Goal: Check status: Check status

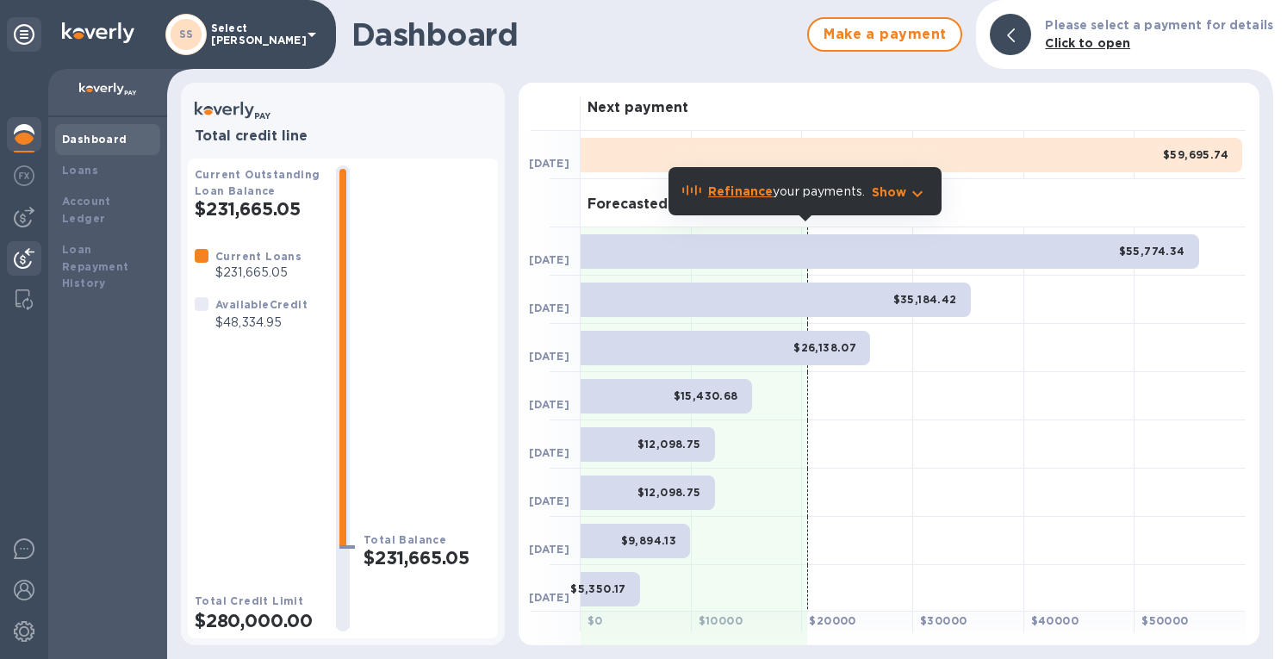
click at [33, 254] on img at bounding box center [24, 258] width 21 height 21
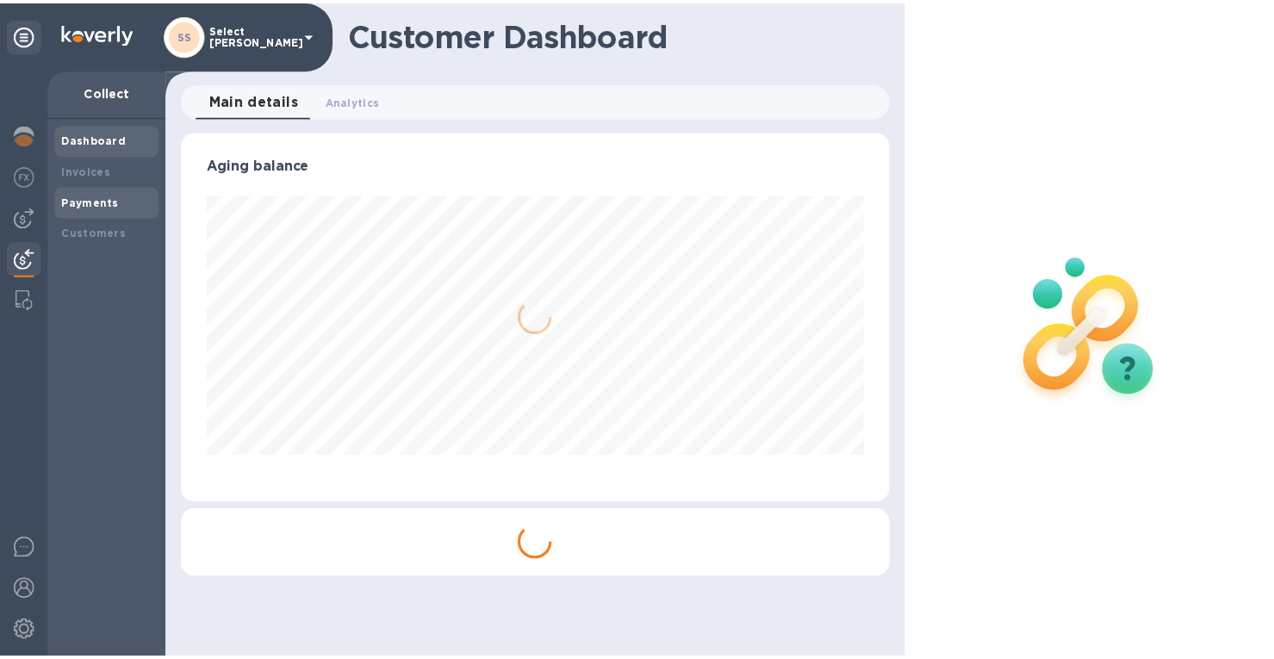
scroll to position [372, 708]
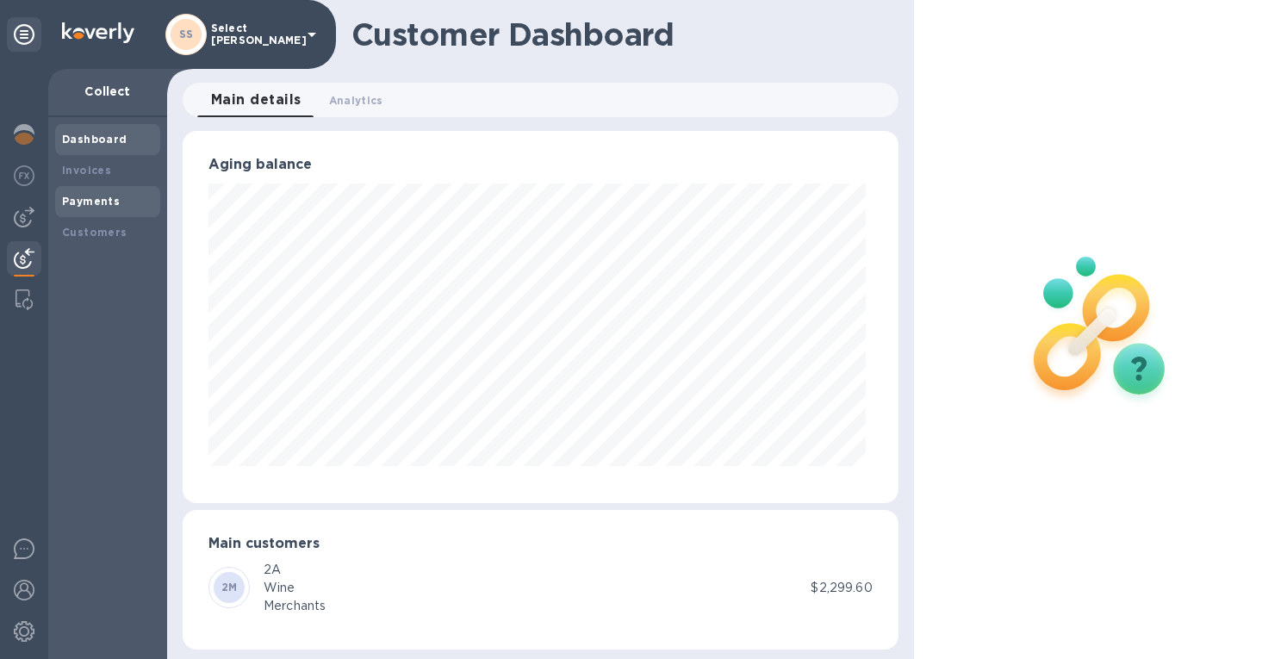
click at [86, 202] on b "Payments" at bounding box center [91, 201] width 58 height 13
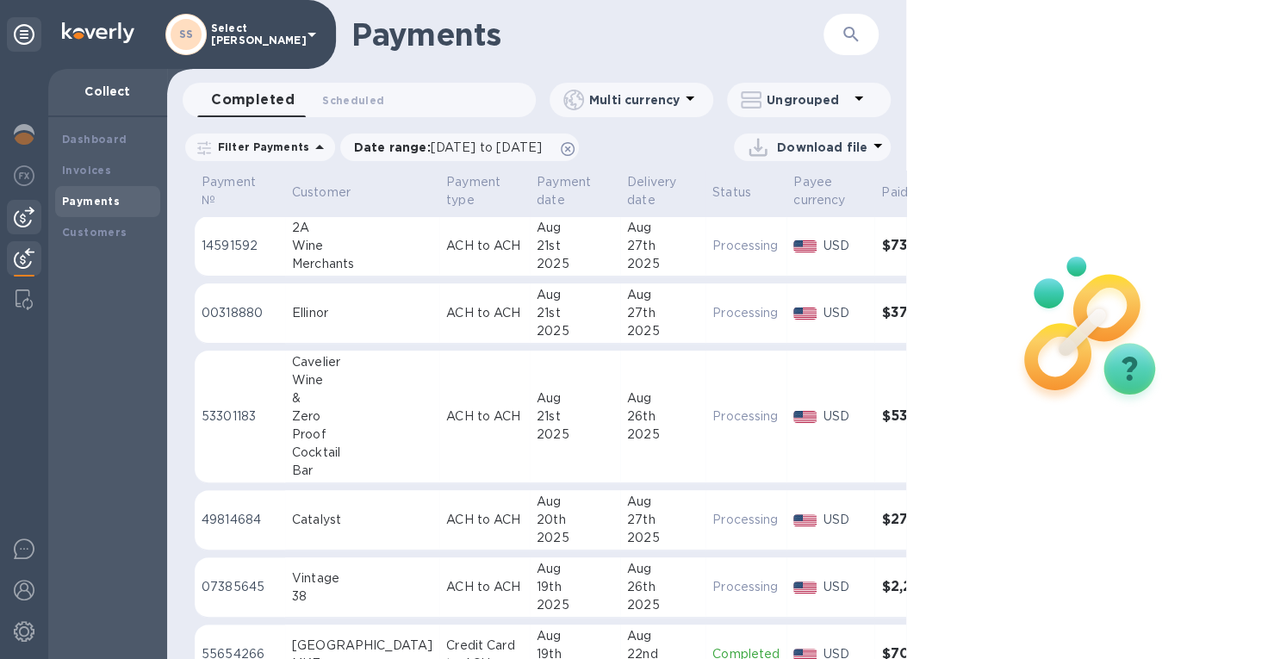
click at [21, 208] on img at bounding box center [24, 217] width 21 height 21
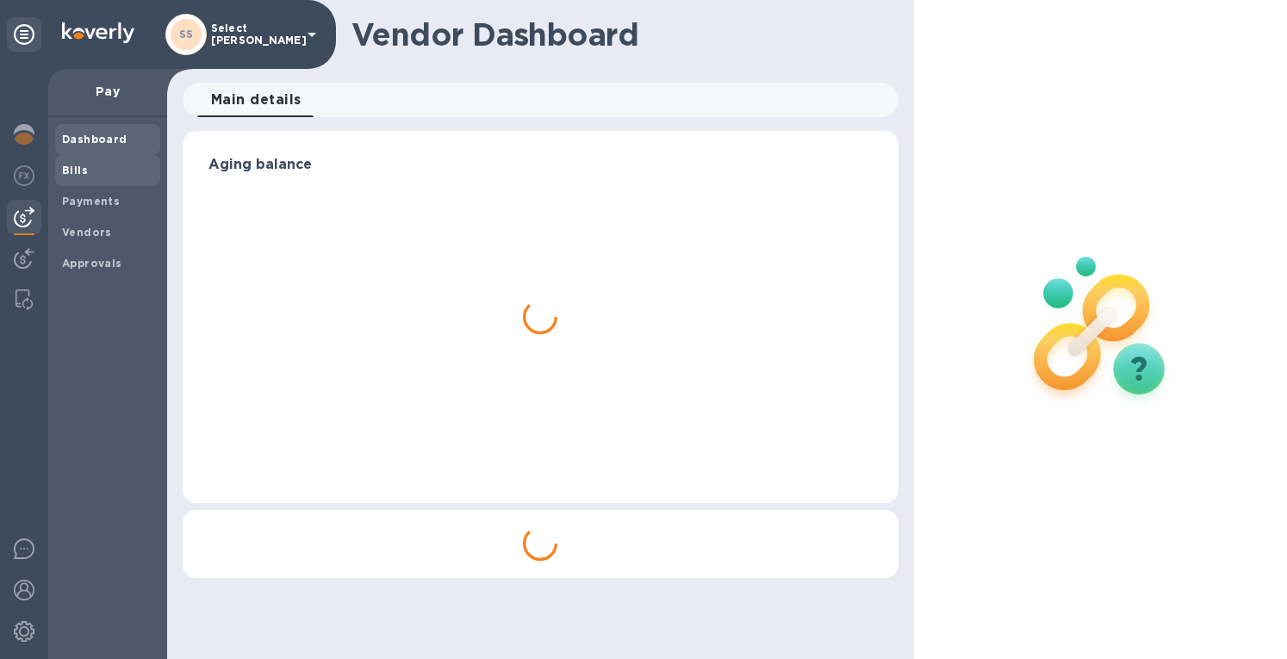
click at [67, 173] on b "Bills" at bounding box center [75, 170] width 26 height 13
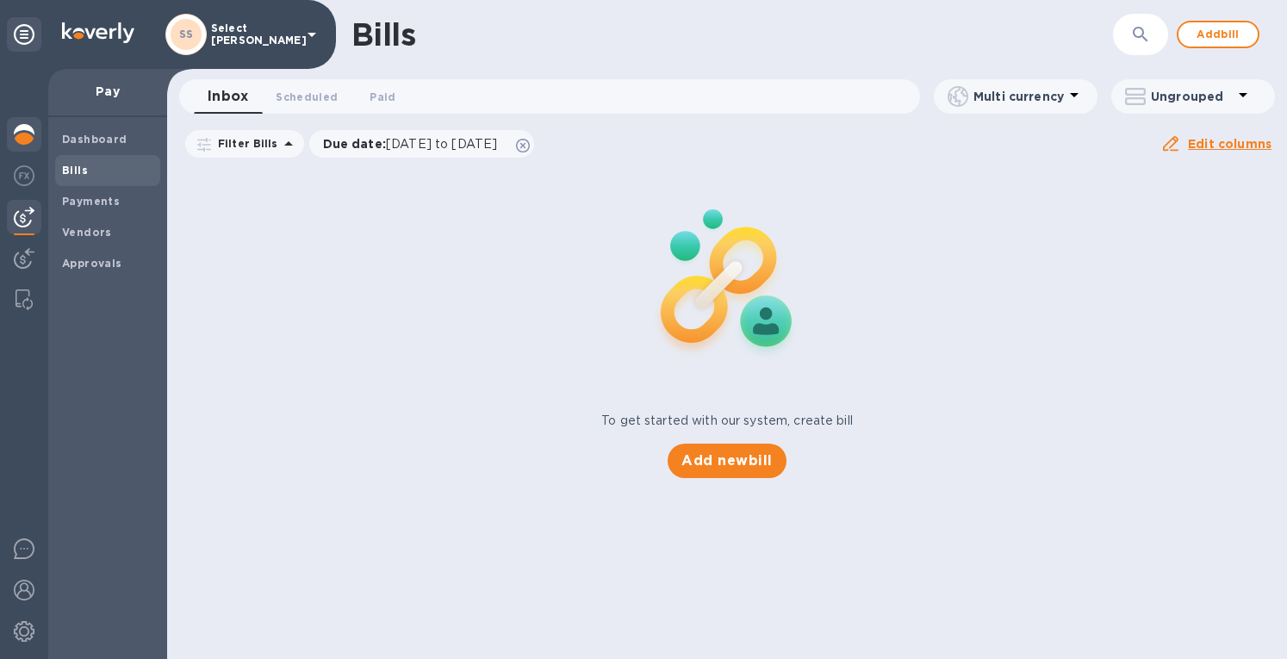
click at [21, 139] on img at bounding box center [24, 134] width 21 height 21
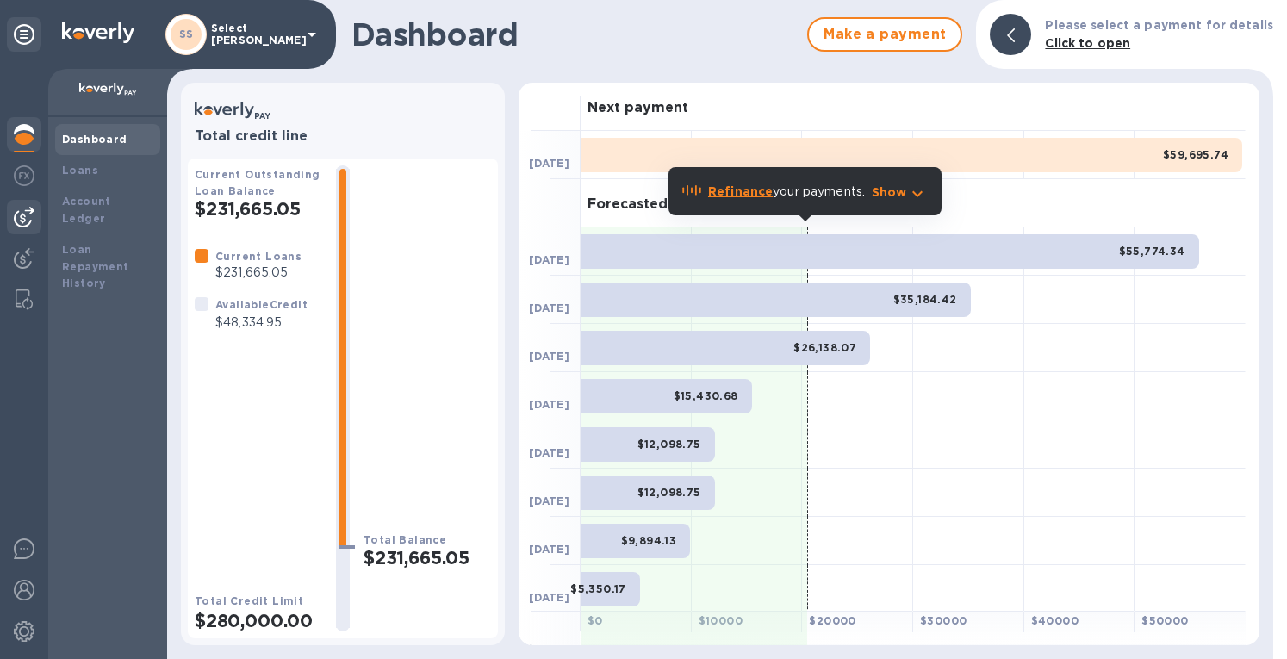
click at [28, 211] on img at bounding box center [24, 217] width 21 height 21
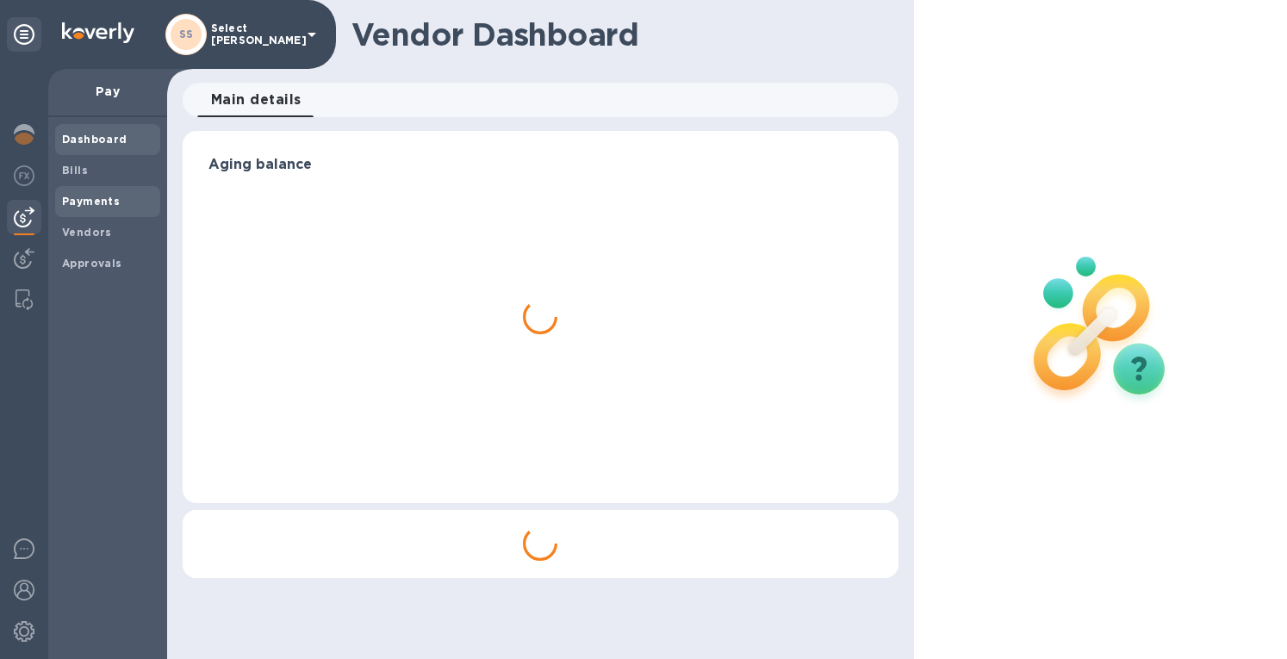
click at [78, 201] on b "Payments" at bounding box center [91, 201] width 58 height 13
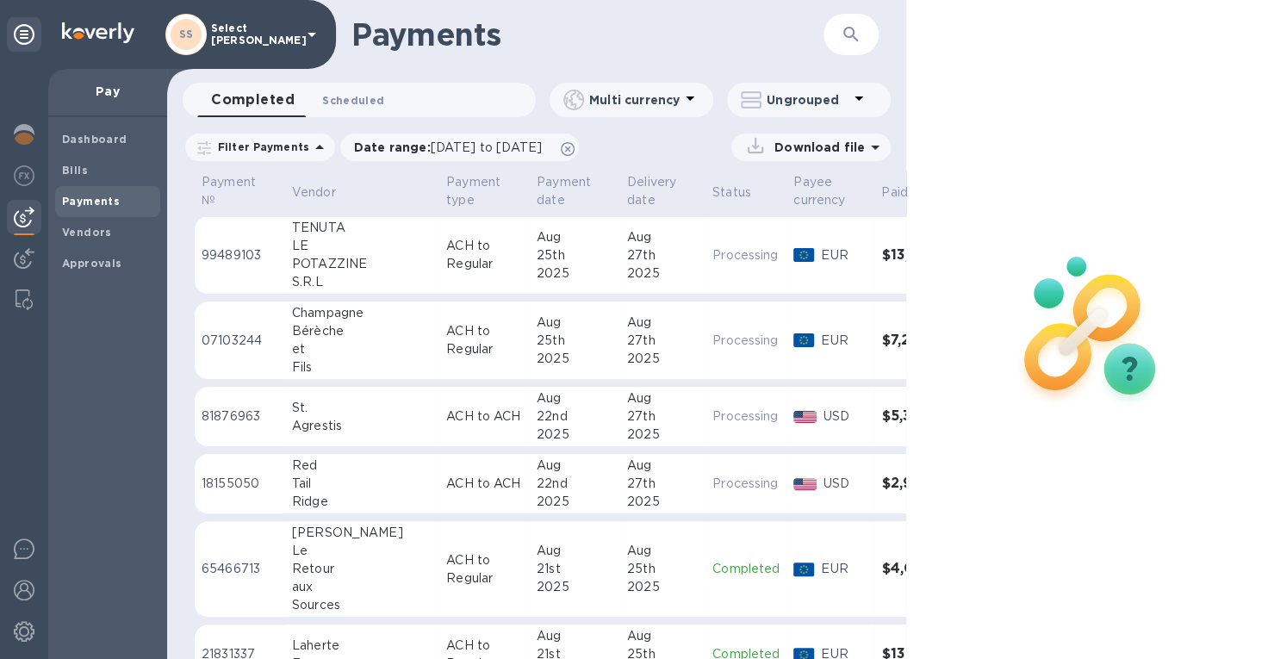
click at [361, 85] on button "Scheduled 0" at bounding box center [353, 100] width 90 height 34
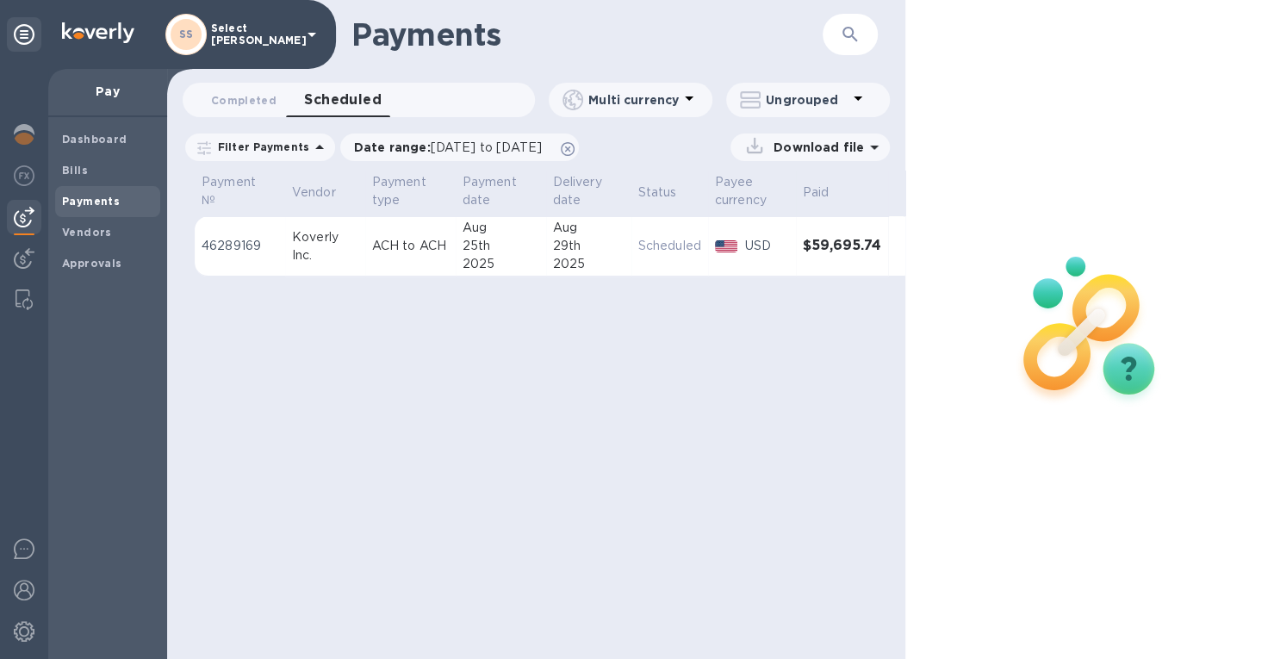
click at [865, 146] on icon at bounding box center [874, 147] width 21 height 21
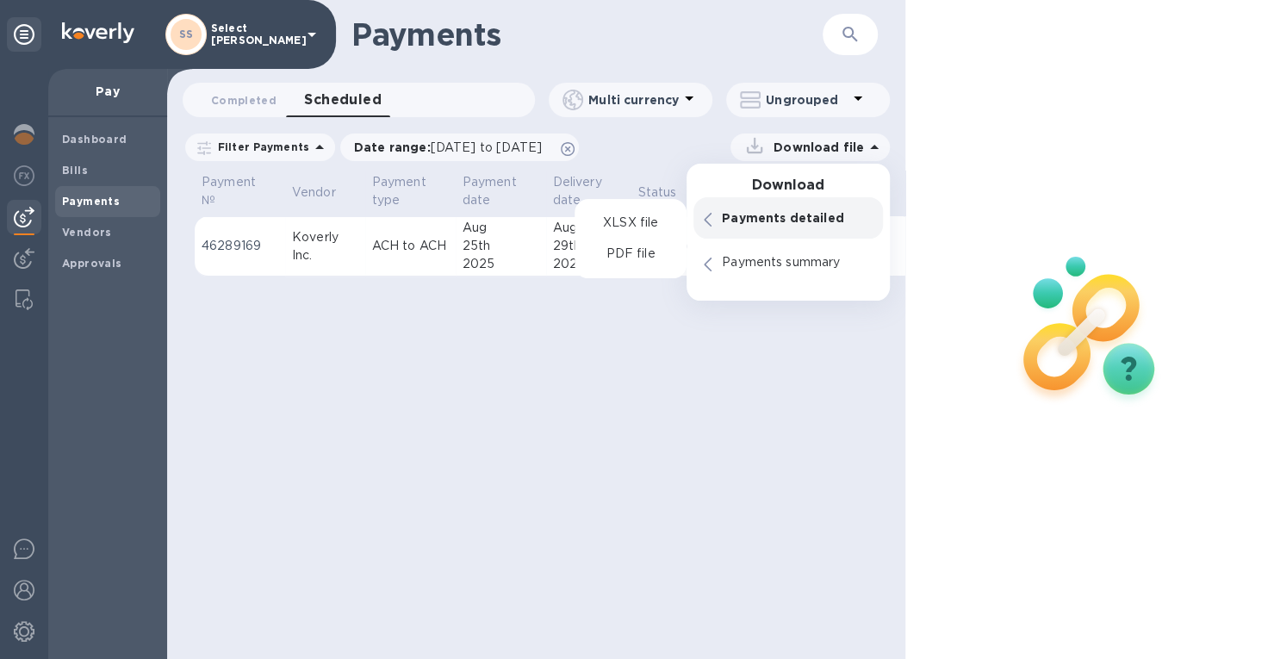
click at [729, 217] on p "Payments detailed" at bounding box center [797, 217] width 151 height 17
click at [638, 221] on p "XLSX file" at bounding box center [630, 223] width 58 height 17
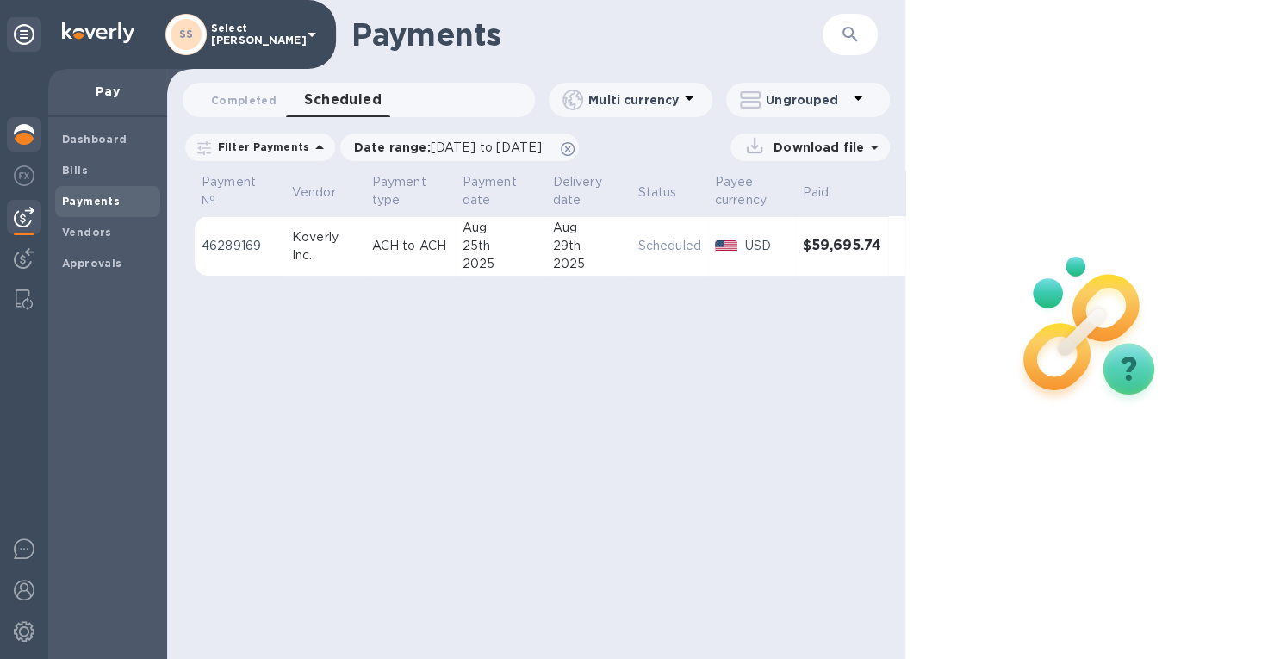
click at [34, 134] on div at bounding box center [24, 136] width 34 height 38
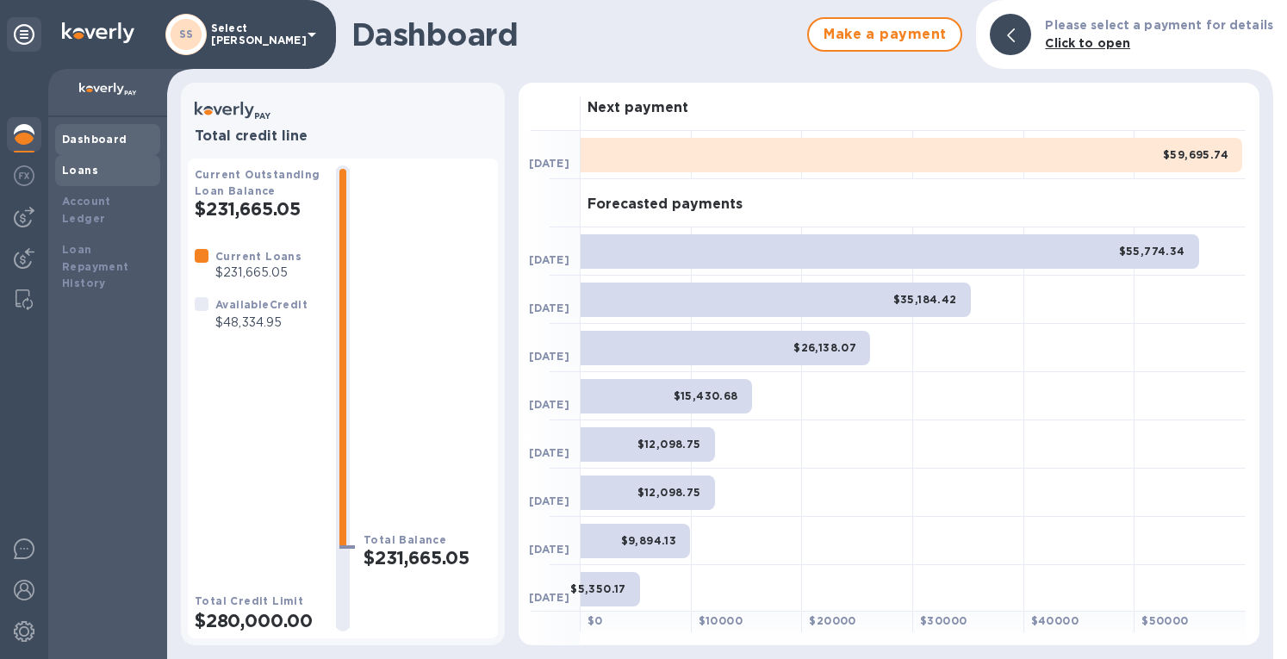
click at [80, 167] on b "Loans" at bounding box center [80, 170] width 36 height 13
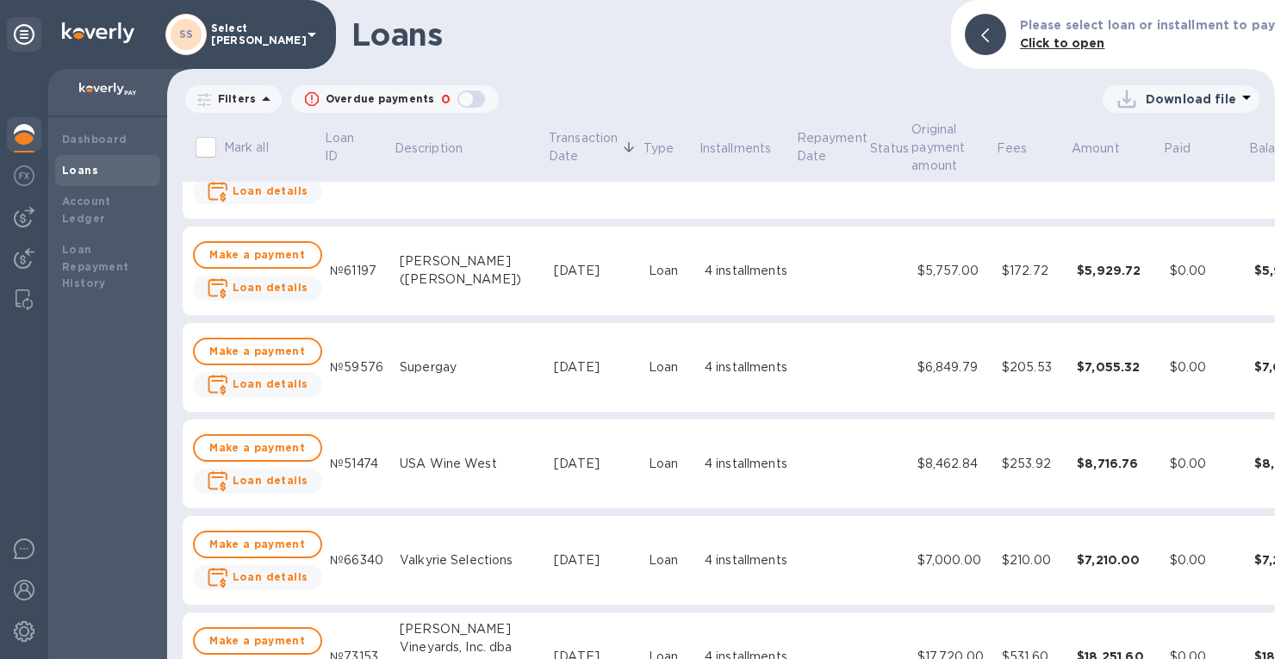
scroll to position [517, 0]
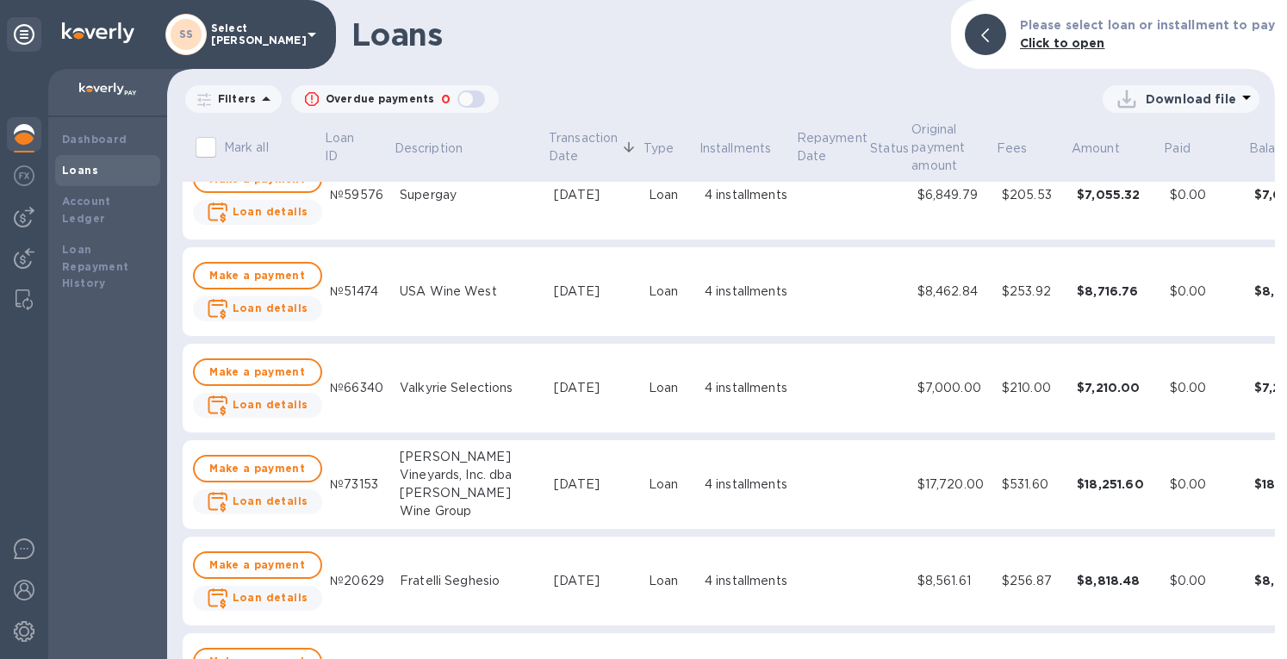
click at [1170, 386] on div "$0.00" at bounding box center [1205, 388] width 71 height 18
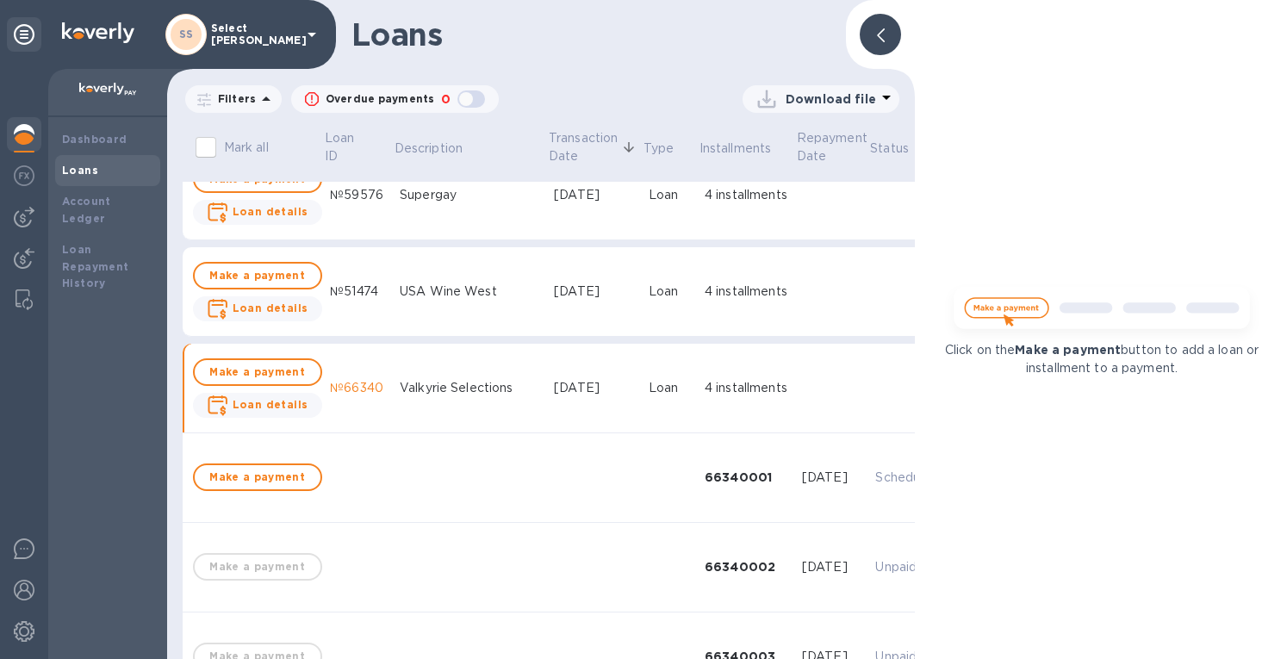
click at [880, 34] on icon at bounding box center [881, 35] width 8 height 14
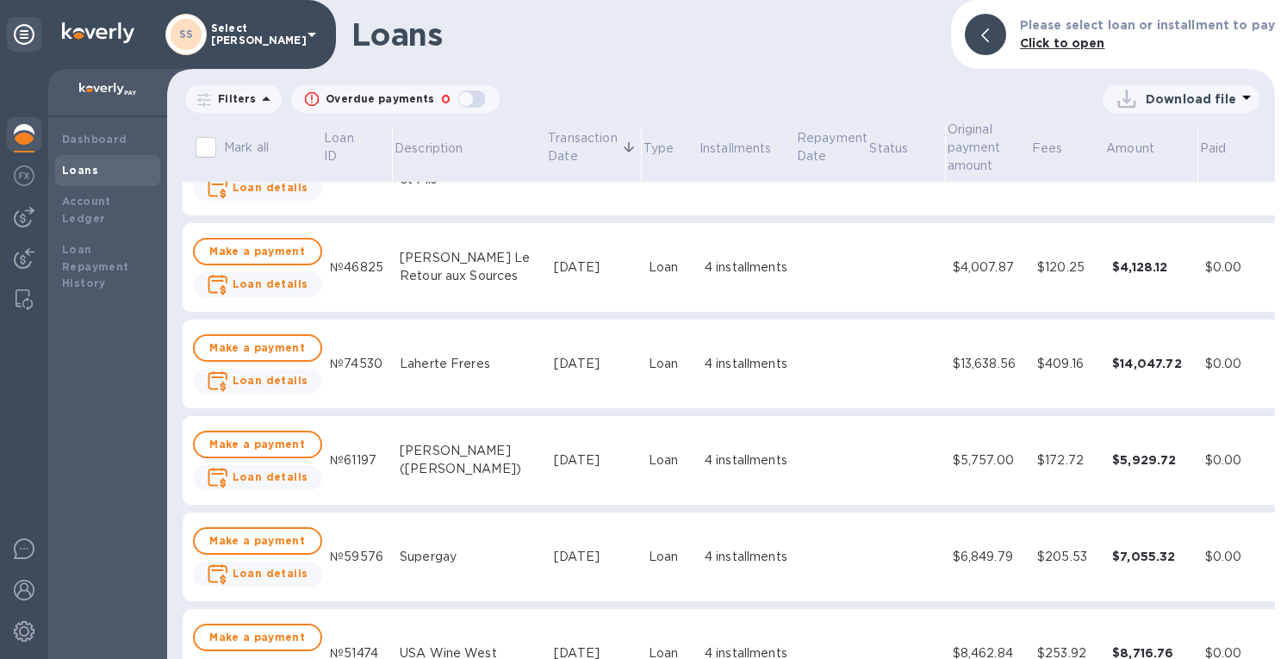
scroll to position [172, 0]
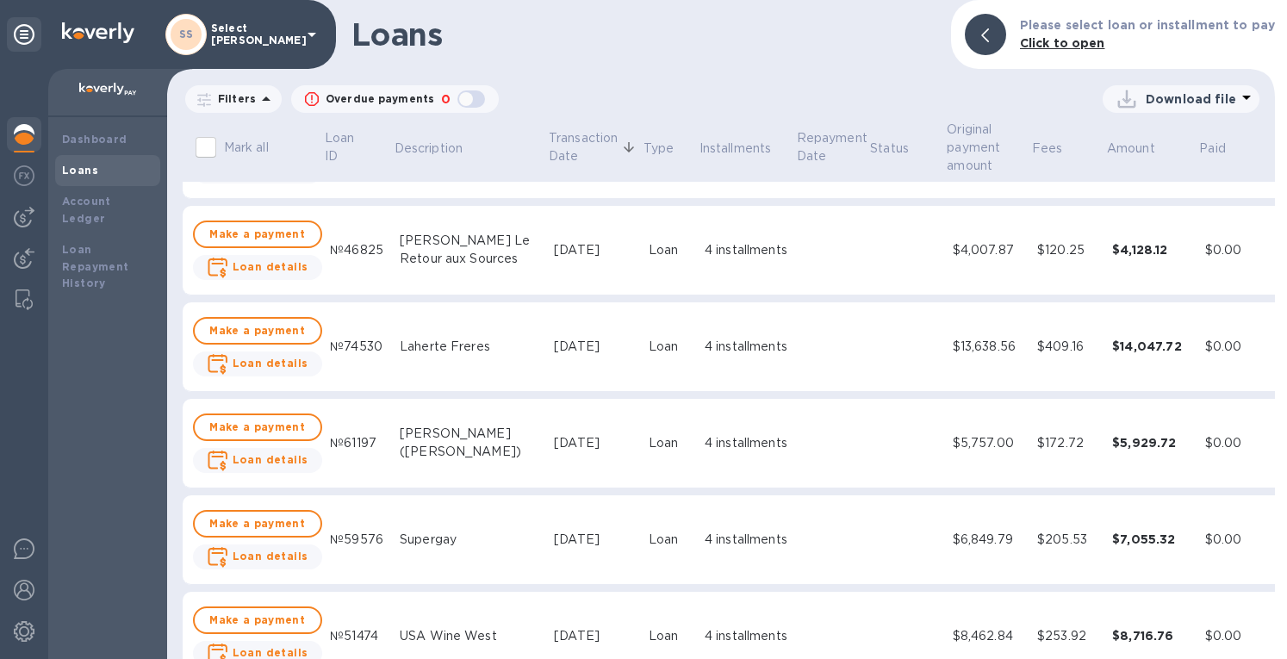
click at [966, 451] on td "$5,757.00" at bounding box center [988, 444] width 84 height 90
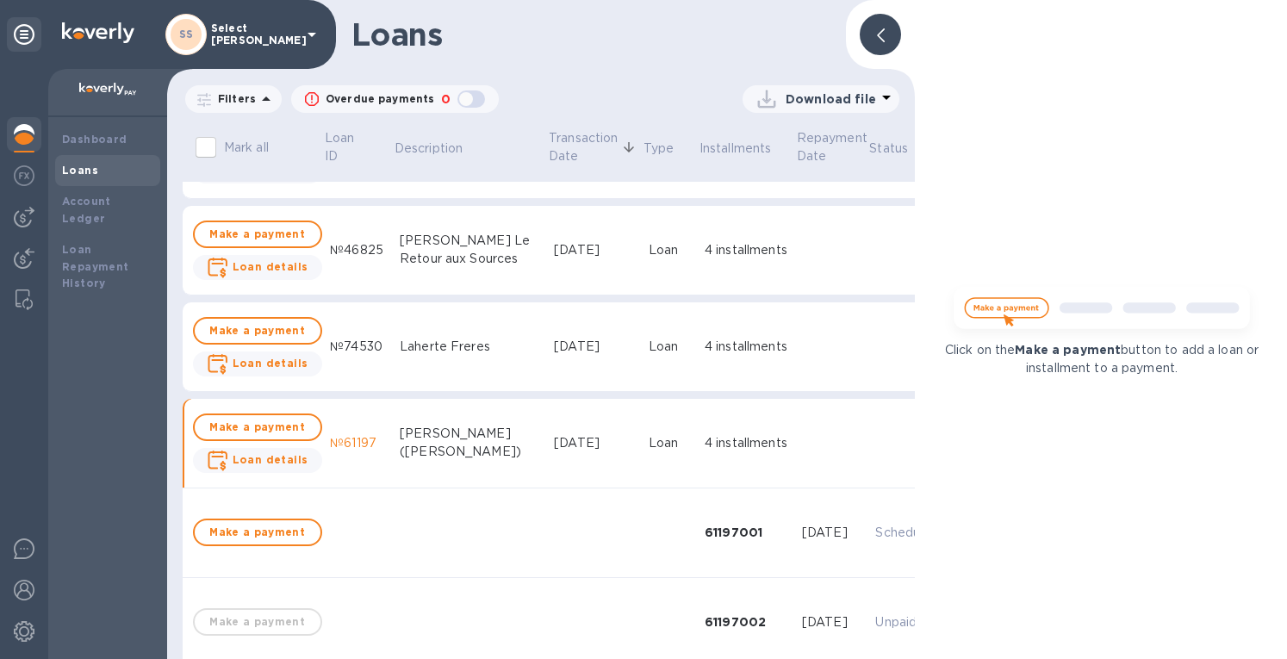
click at [886, 38] on div at bounding box center [880, 34] width 41 height 41
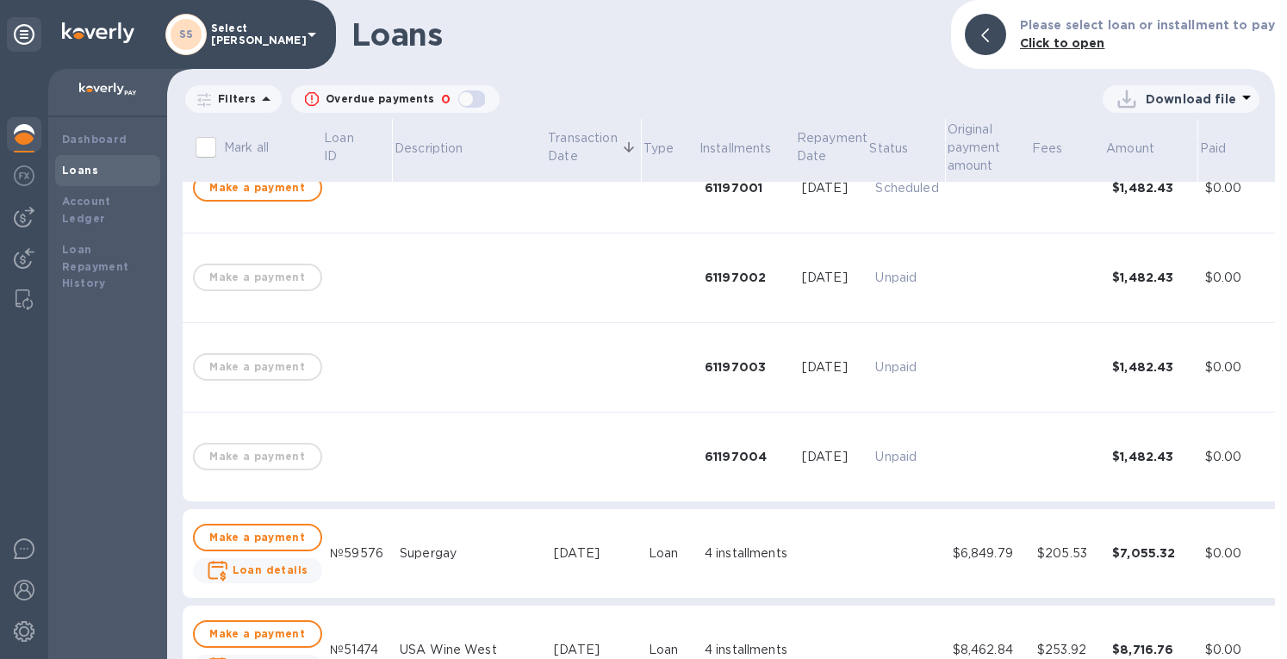
scroll to position [689, 0]
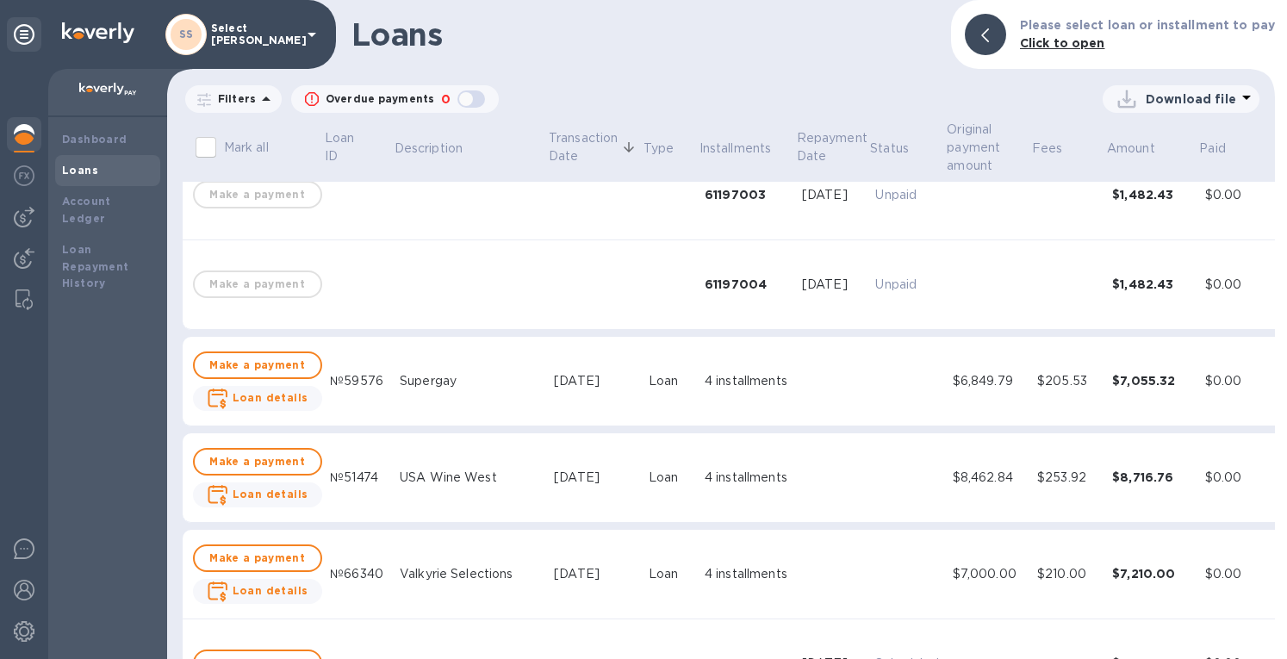
click at [1037, 383] on div "$205.53" at bounding box center [1067, 381] width 61 height 18
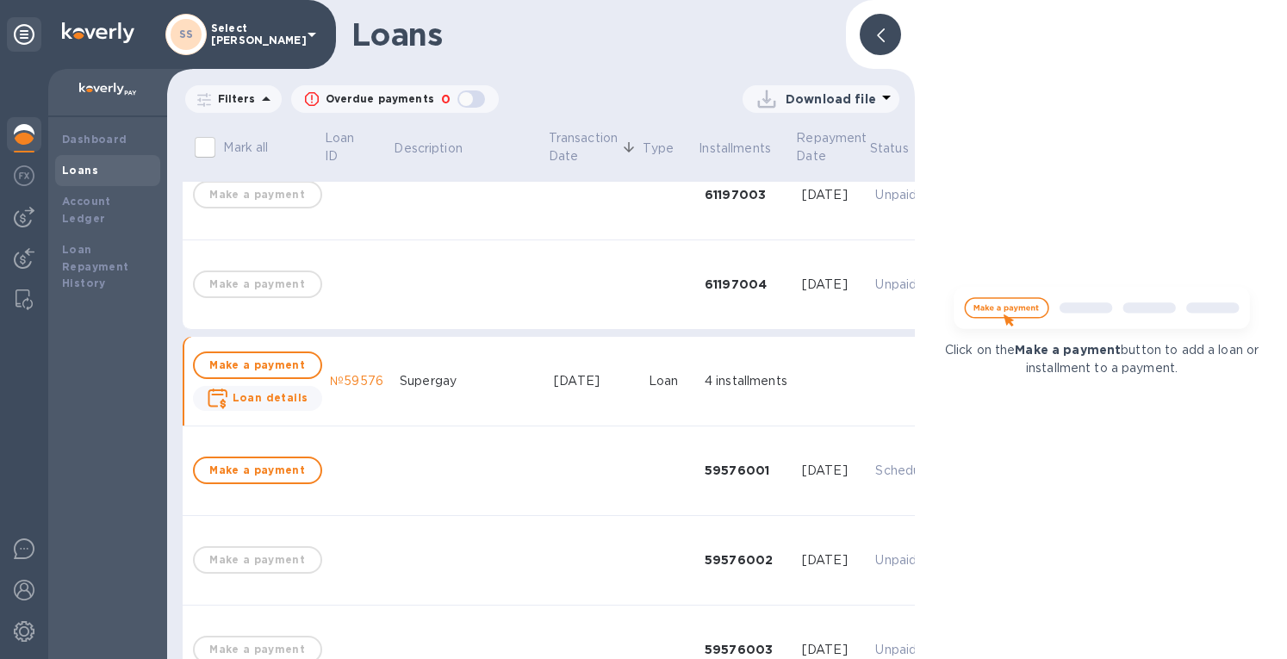
click at [868, 47] on div at bounding box center [880, 34] width 41 height 41
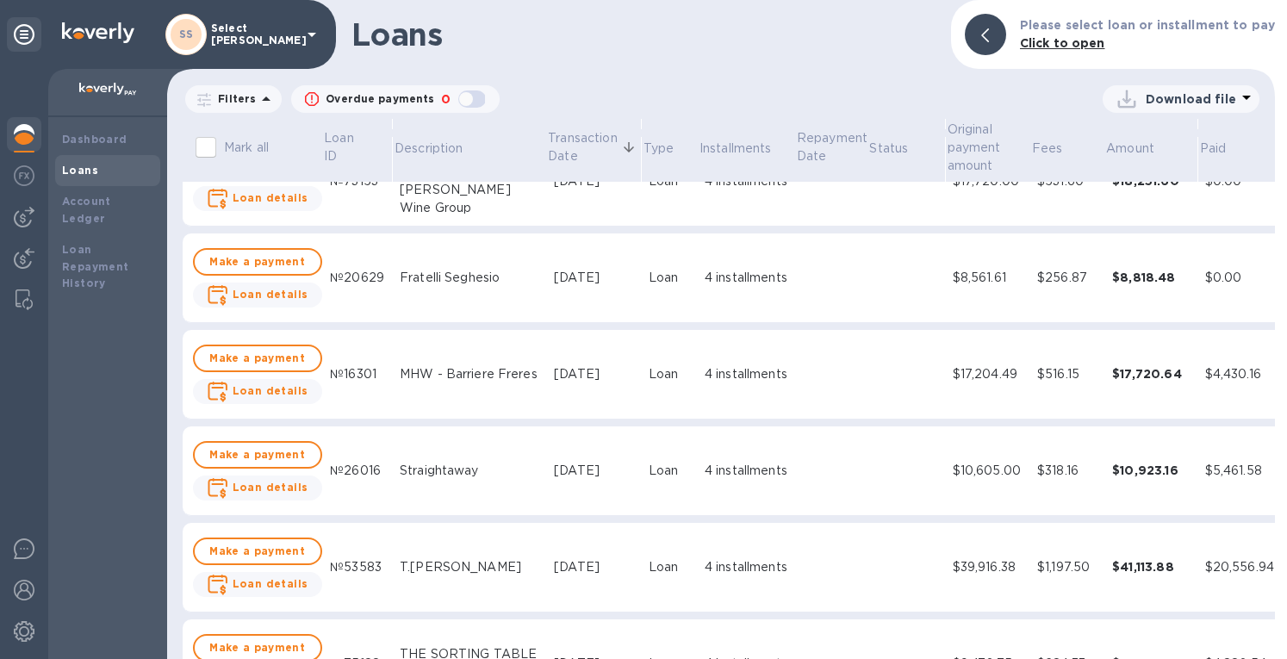
scroll to position [1723, 0]
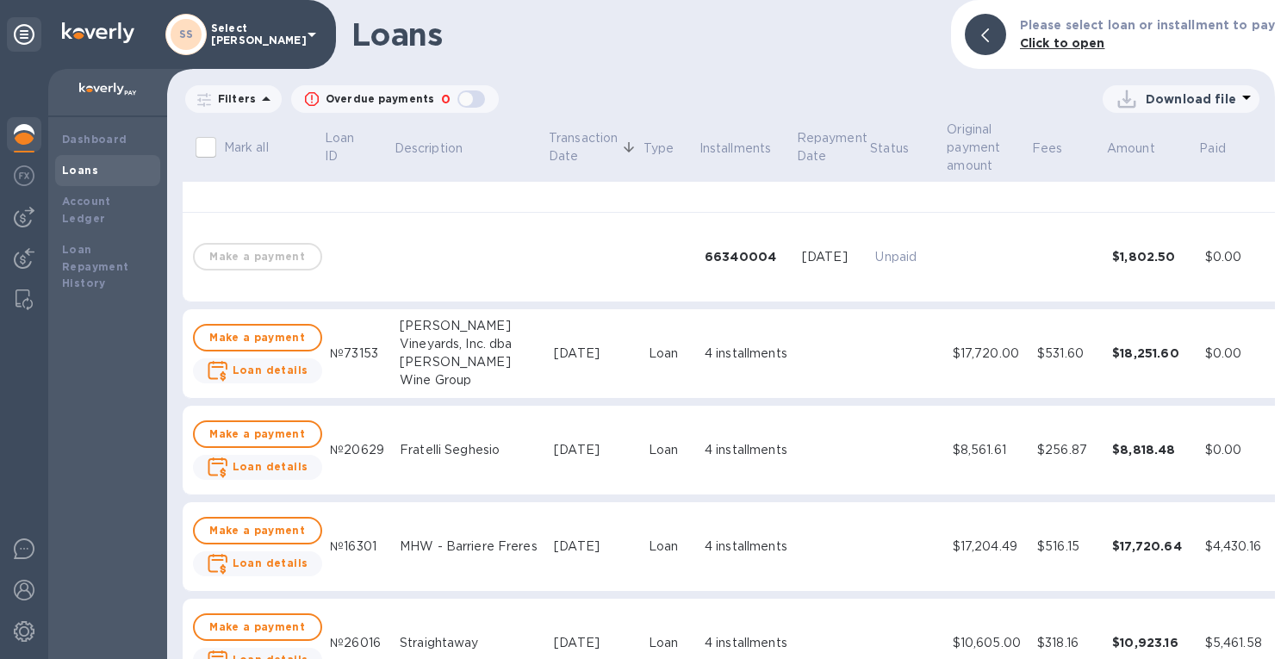
click at [719, 351] on div "4 installments" at bounding box center [747, 354] width 84 height 18
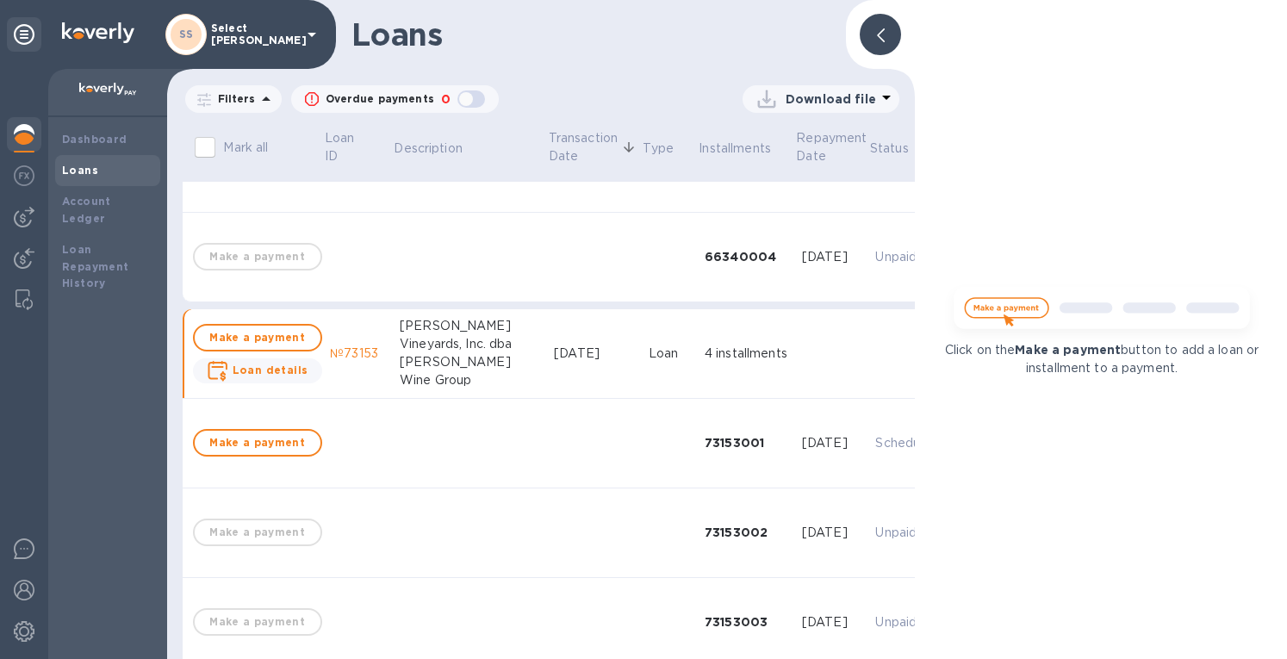
click at [873, 29] on div at bounding box center [880, 34] width 41 height 41
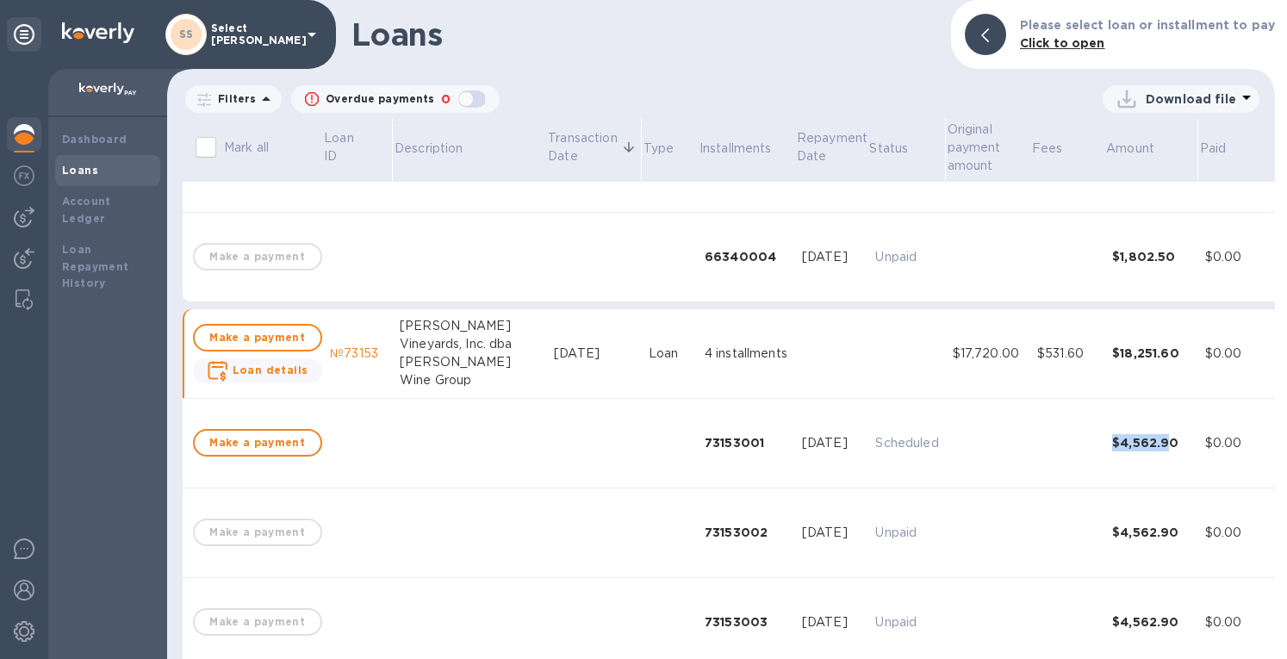
drag, startPoint x: 1071, startPoint y: 438, endPoint x: 1134, endPoint y: 439, distance: 62.9
click at [1134, 439] on td "$4,562.90" at bounding box center [1151, 444] width 93 height 90
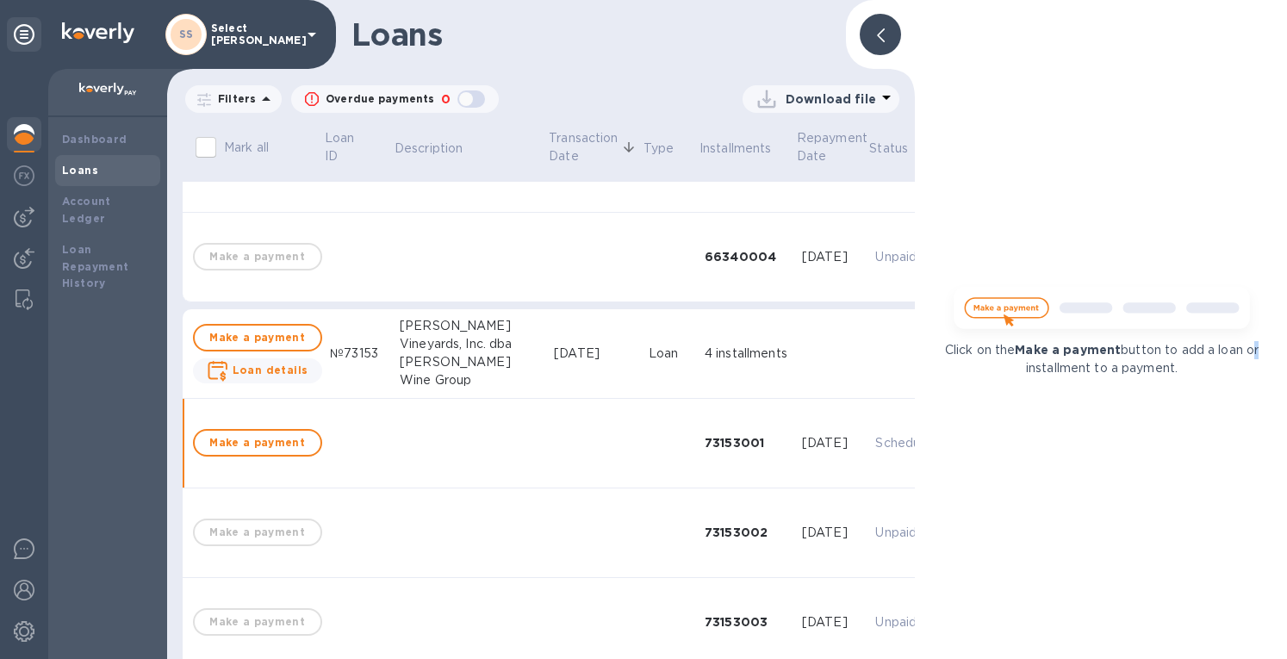
scroll to position [1913, 0]
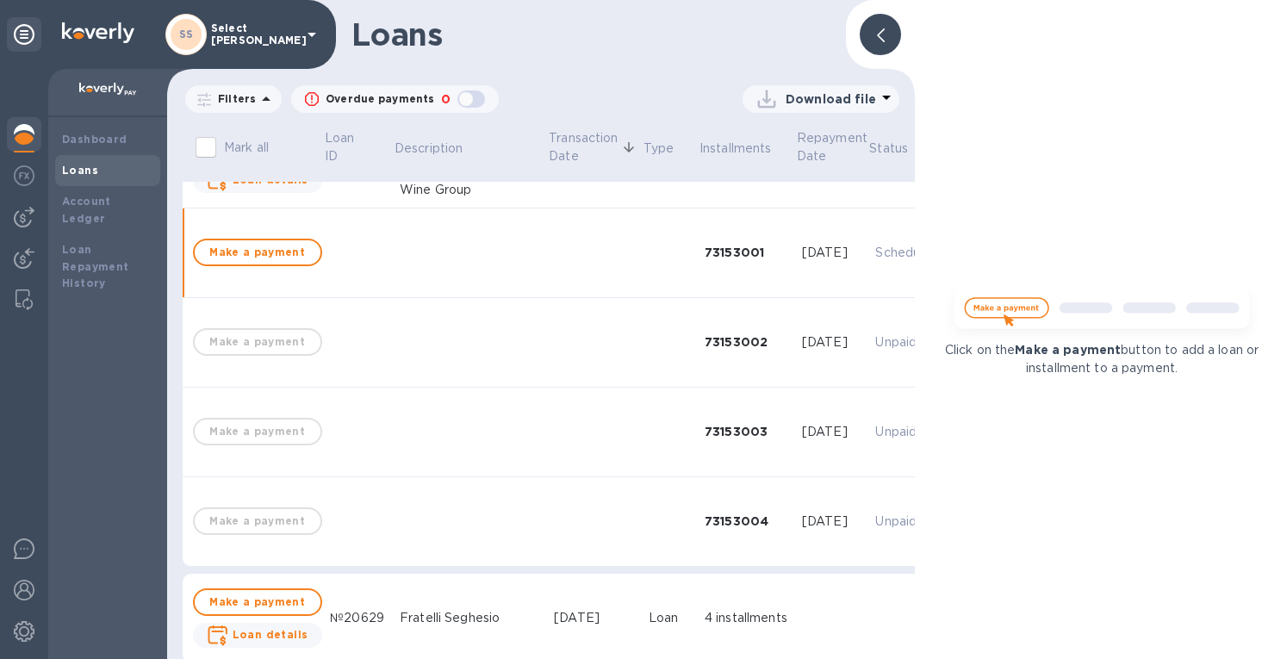
click at [874, 30] on div at bounding box center [880, 34] width 41 height 41
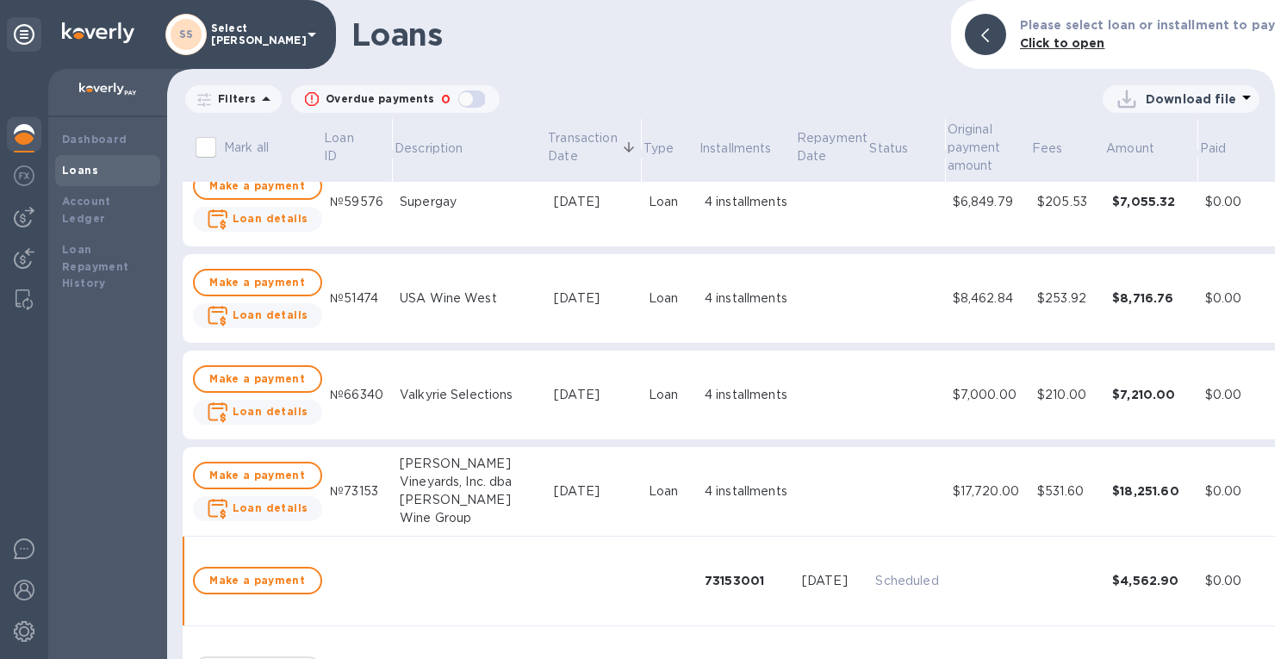
scroll to position [494, 0]
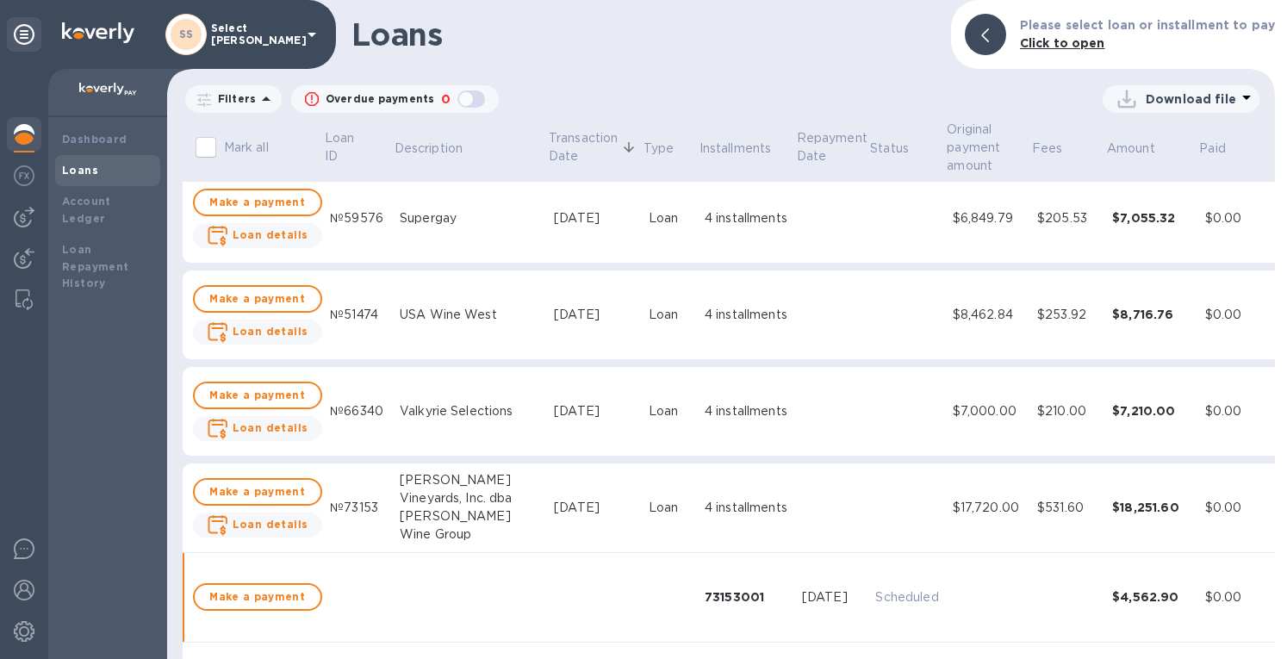
click at [440, 318] on div "USA Wine West" at bounding box center [470, 315] width 140 height 18
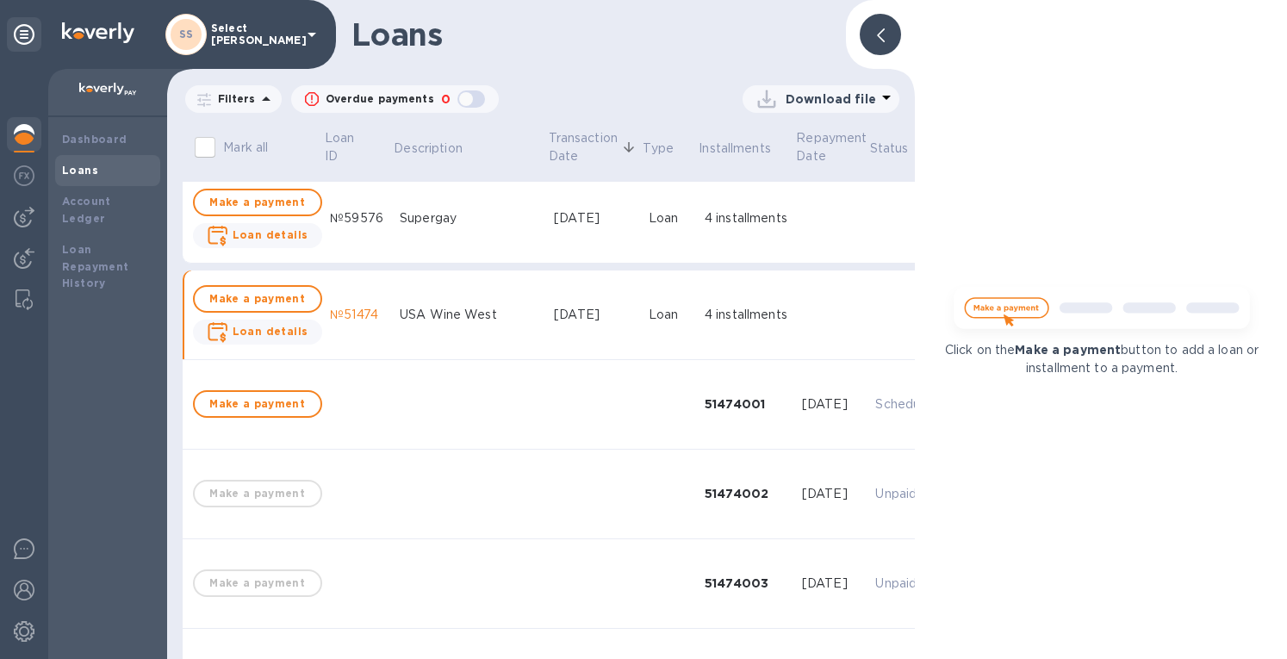
click at [875, 37] on div at bounding box center [880, 34] width 41 height 41
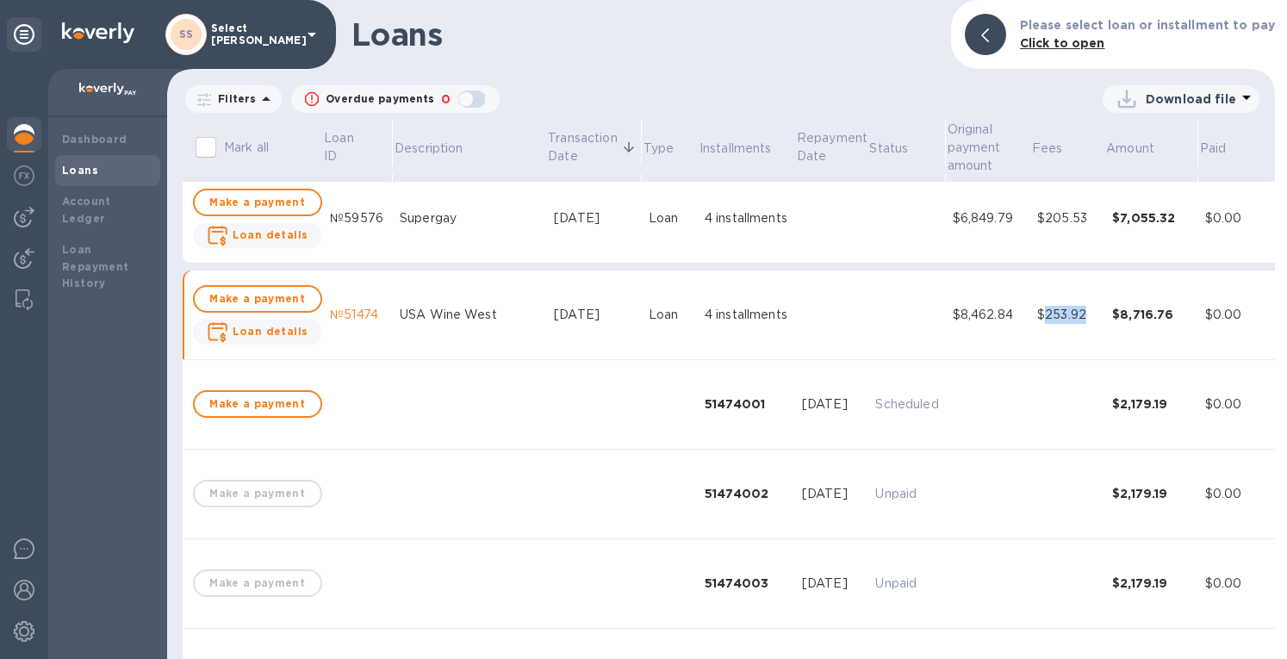
drag, startPoint x: 1049, startPoint y: 314, endPoint x: 1005, endPoint y: 316, distance: 44.0
click at [1037, 316] on div "$253.92" at bounding box center [1067, 315] width 61 height 18
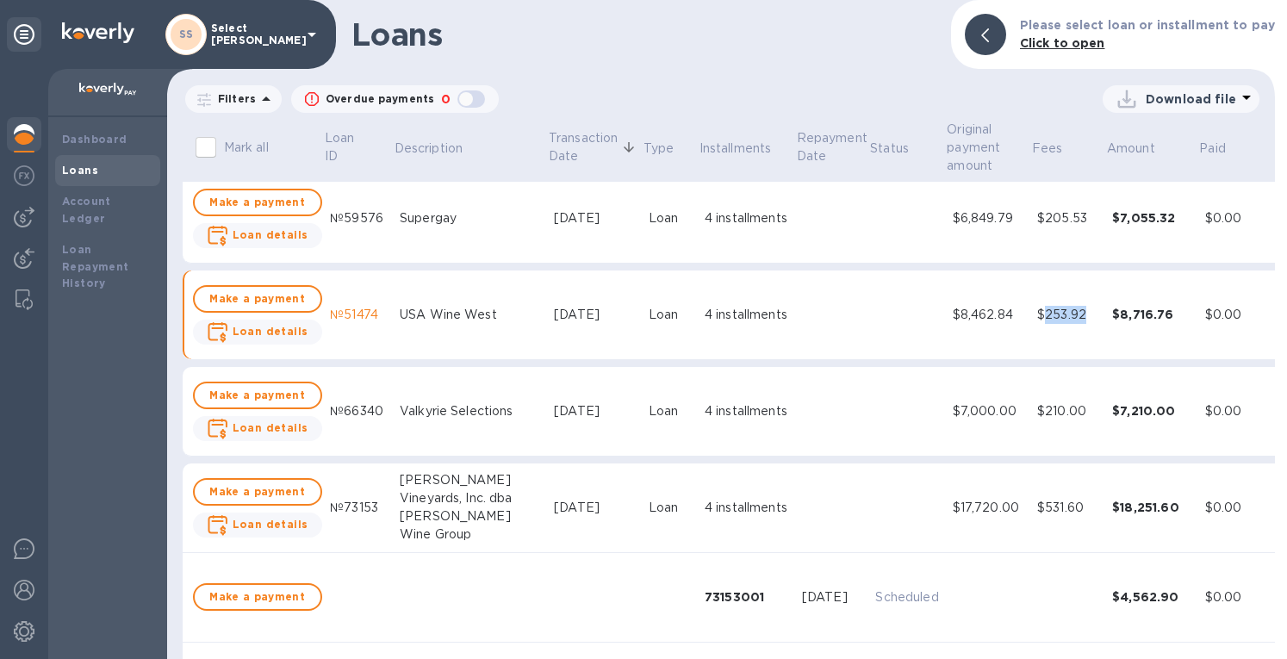
copy div "253.92"
click at [245, 330] on b "Loan details" at bounding box center [271, 331] width 76 height 13
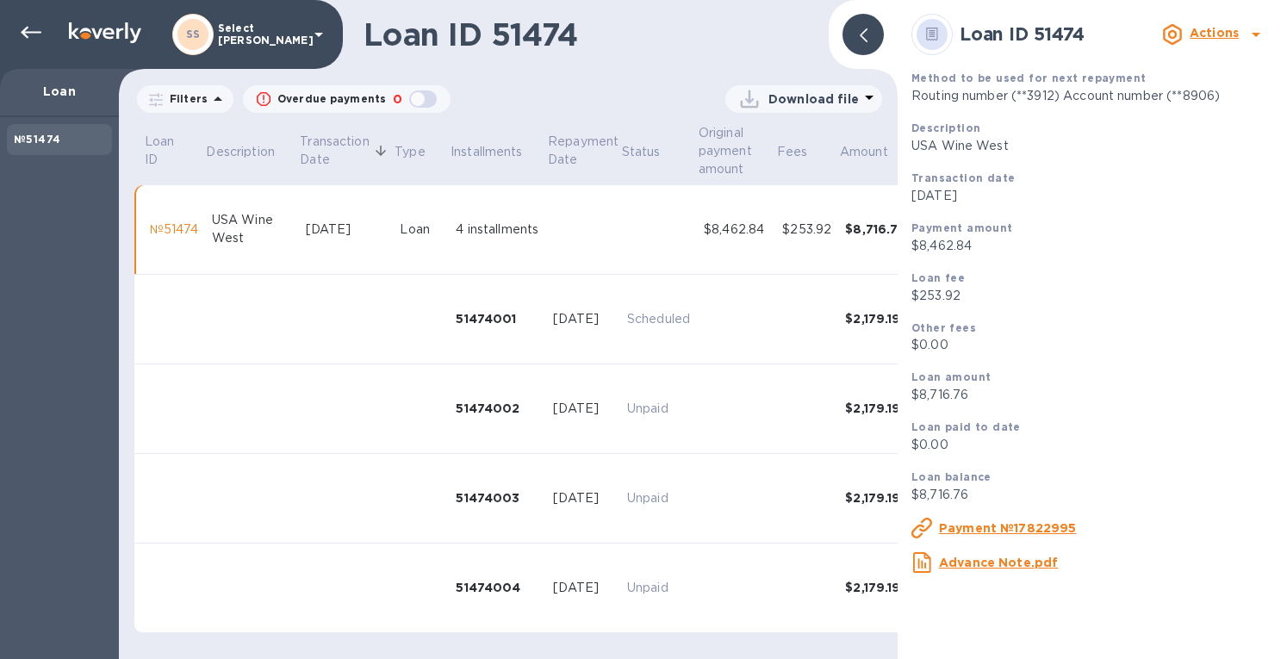
click at [856, 32] on div at bounding box center [863, 34] width 41 height 41
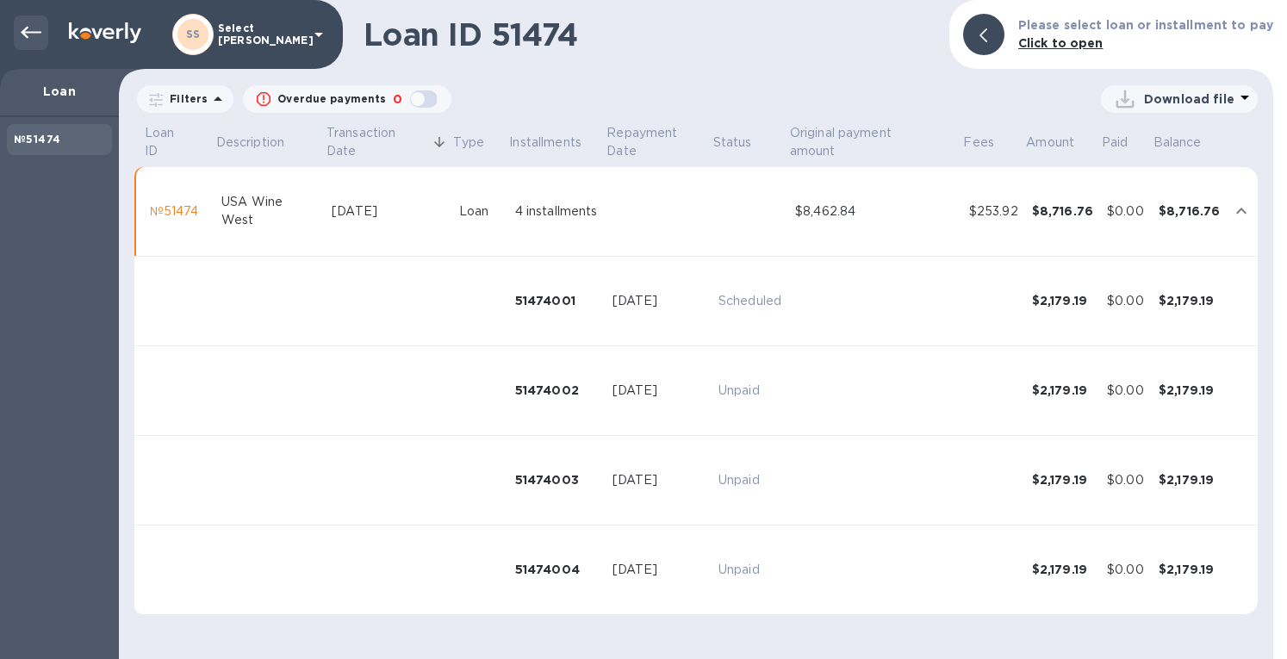
drag, startPoint x: 23, startPoint y: 30, endPoint x: 320, endPoint y: 80, distance: 301.4
click at [22, 30] on icon at bounding box center [31, 33] width 21 height 12
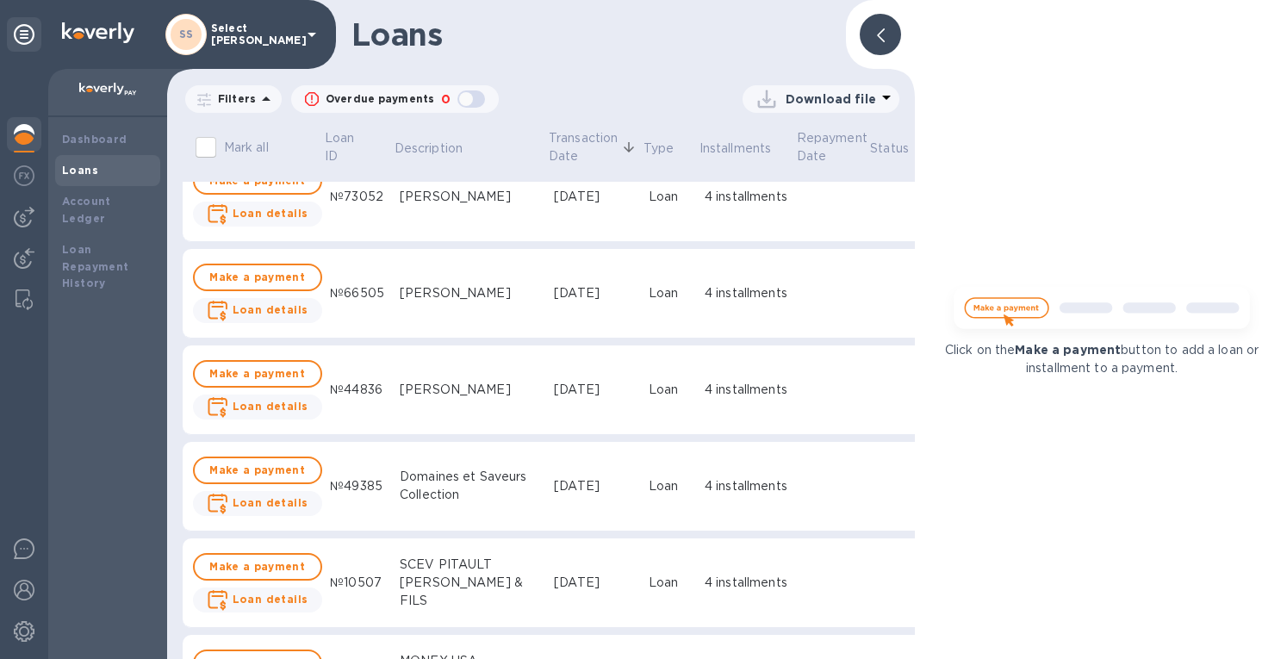
scroll to position [1895, 0]
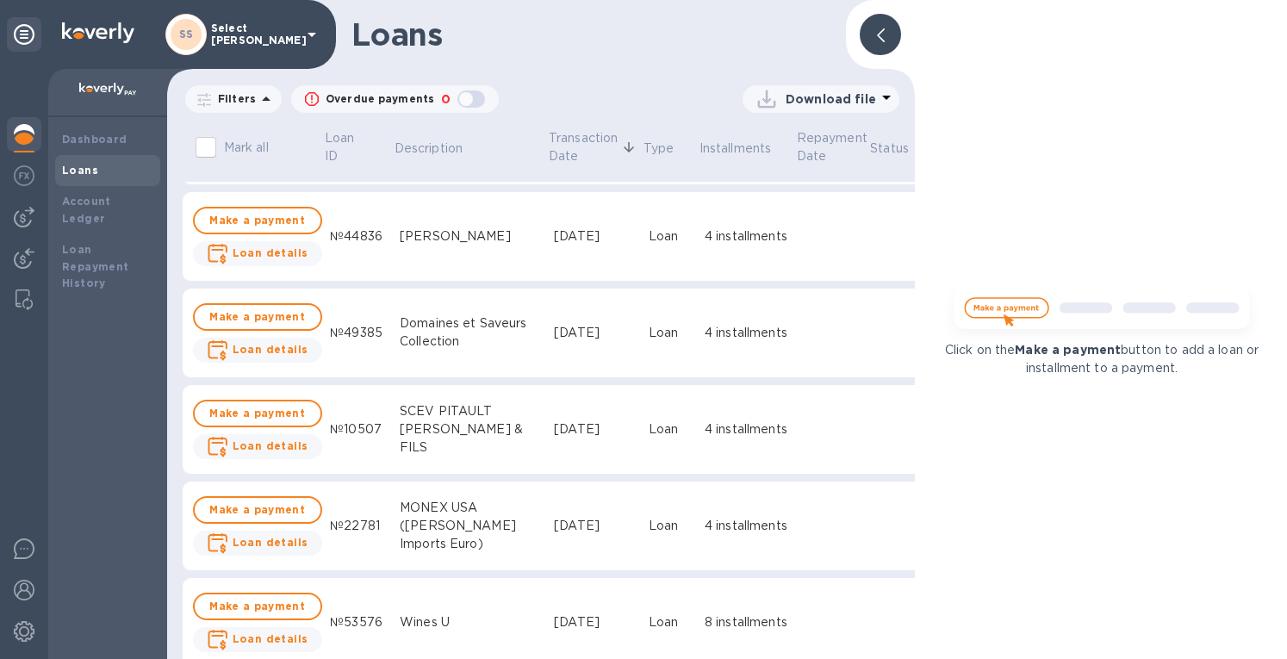
click at [554, 528] on div "[DATE]" at bounding box center [594, 526] width 81 height 18
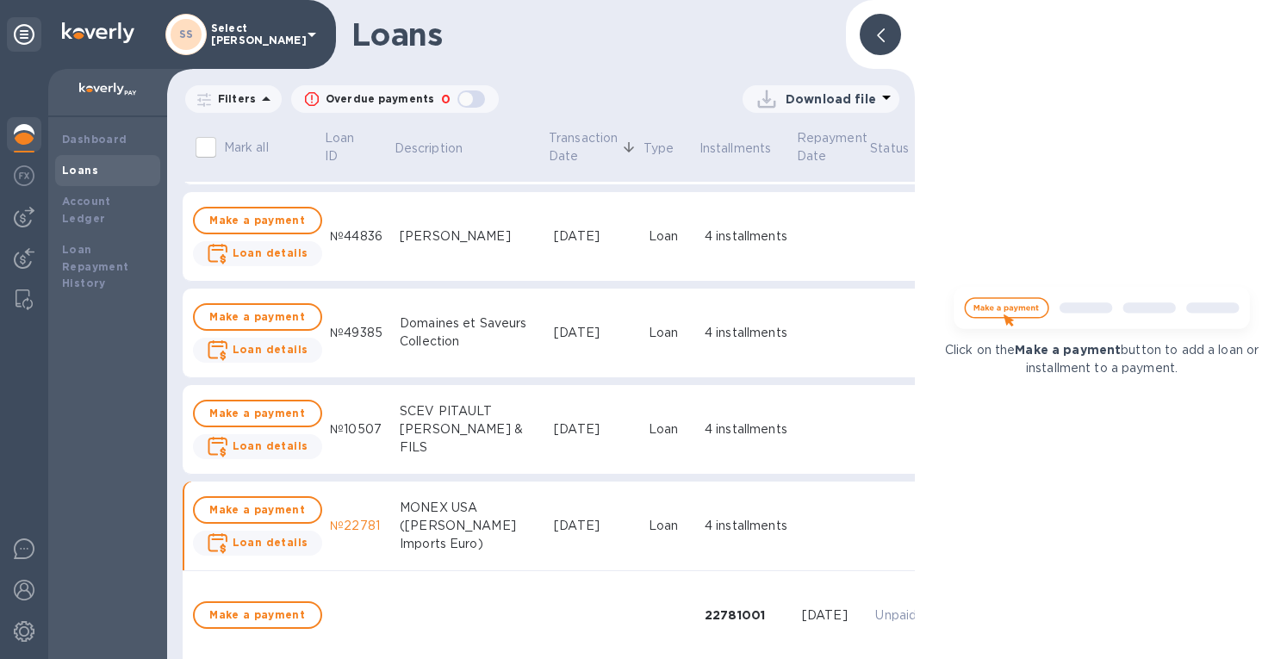
click at [874, 29] on div at bounding box center [880, 34] width 41 height 41
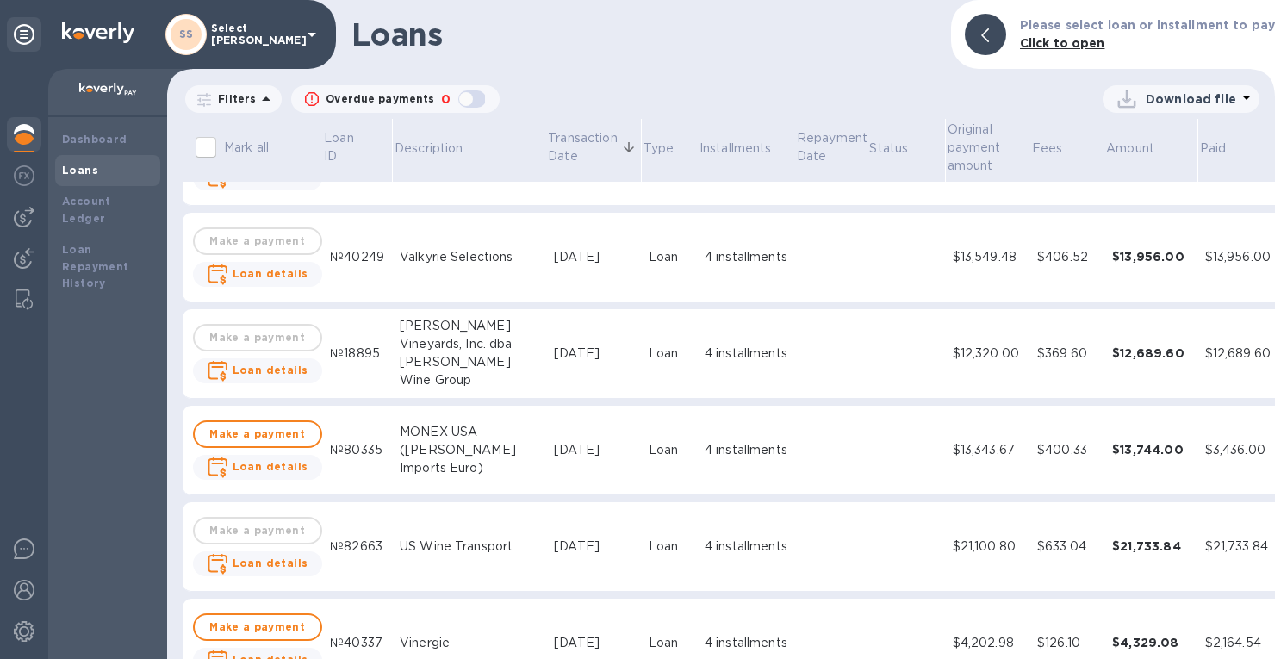
scroll to position [3274, 0]
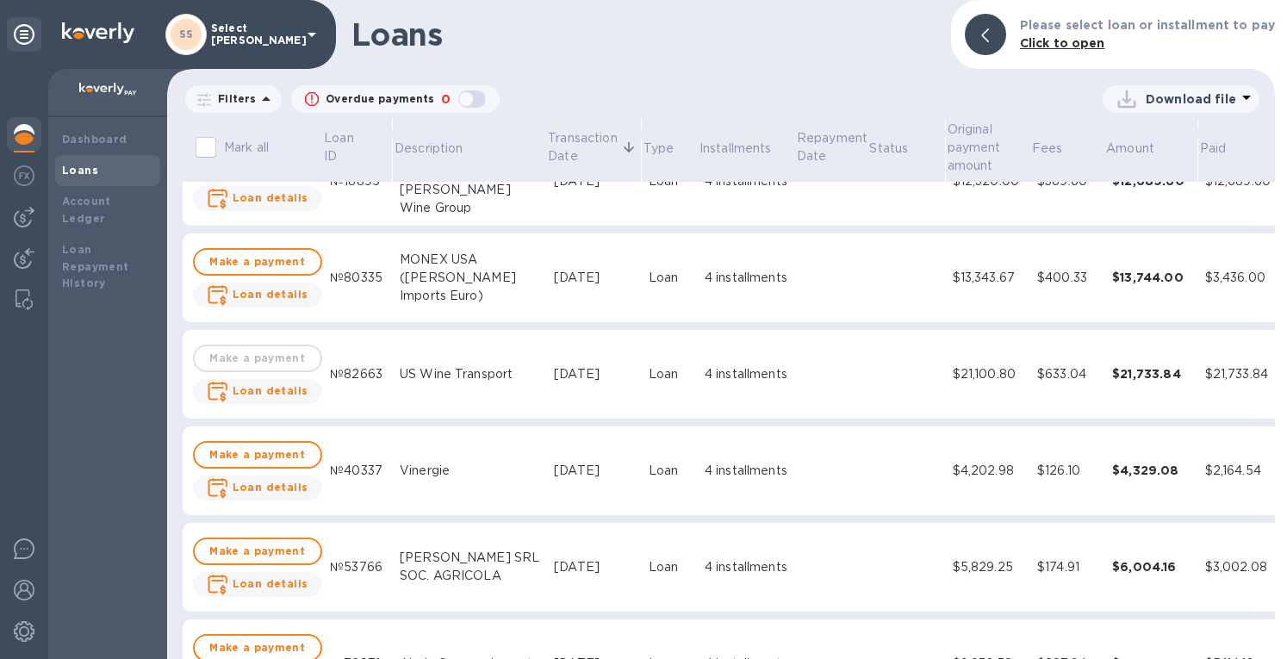
click at [705, 271] on div "4 installments" at bounding box center [747, 278] width 84 height 18
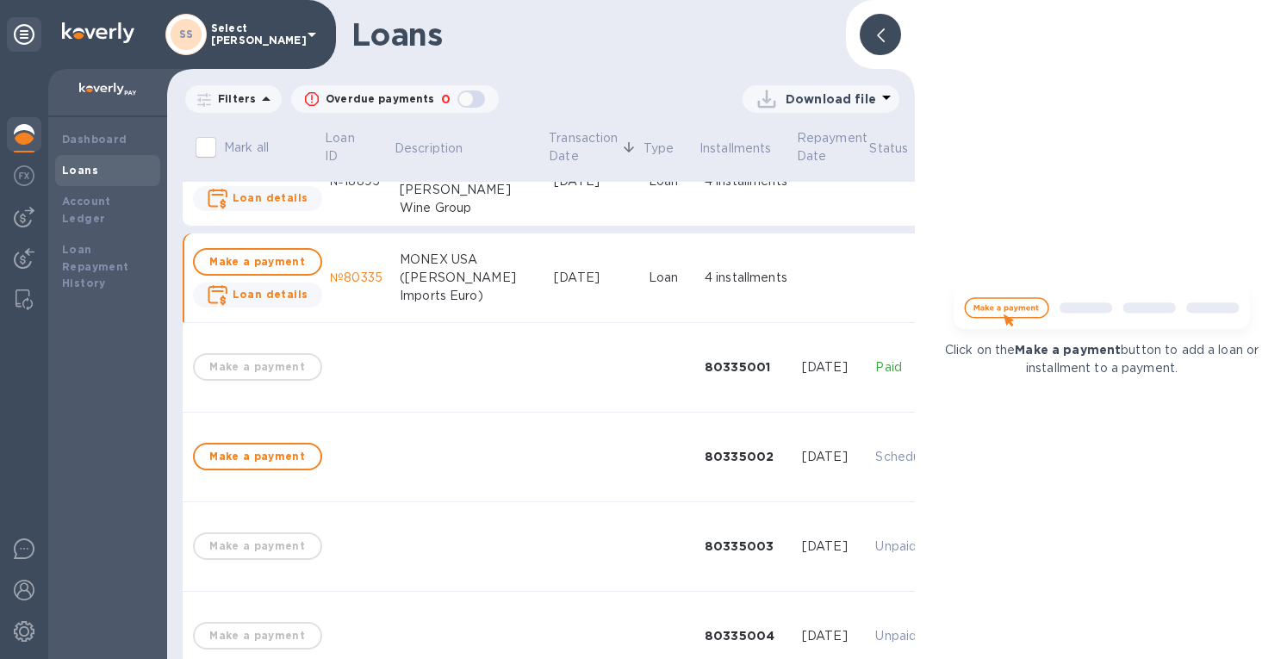
click at [881, 32] on icon at bounding box center [881, 35] width 8 height 14
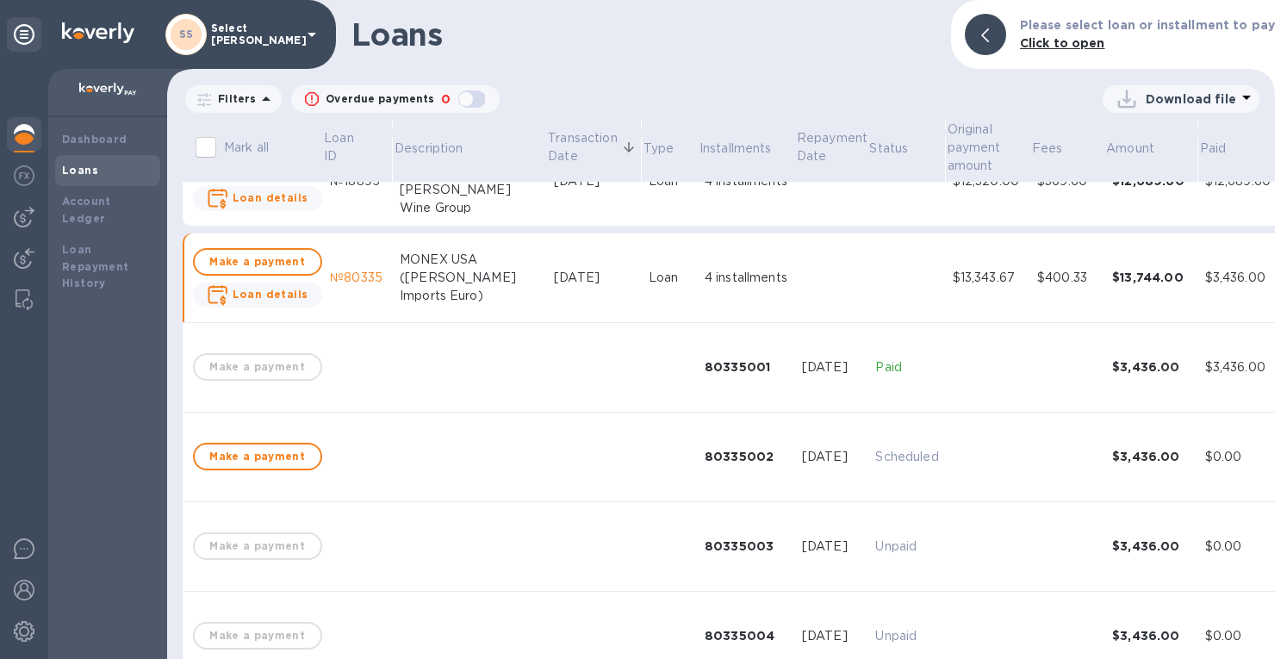
click at [405, 264] on div "MONEX USA ([PERSON_NAME] Imports Euro)" at bounding box center [470, 278] width 140 height 54
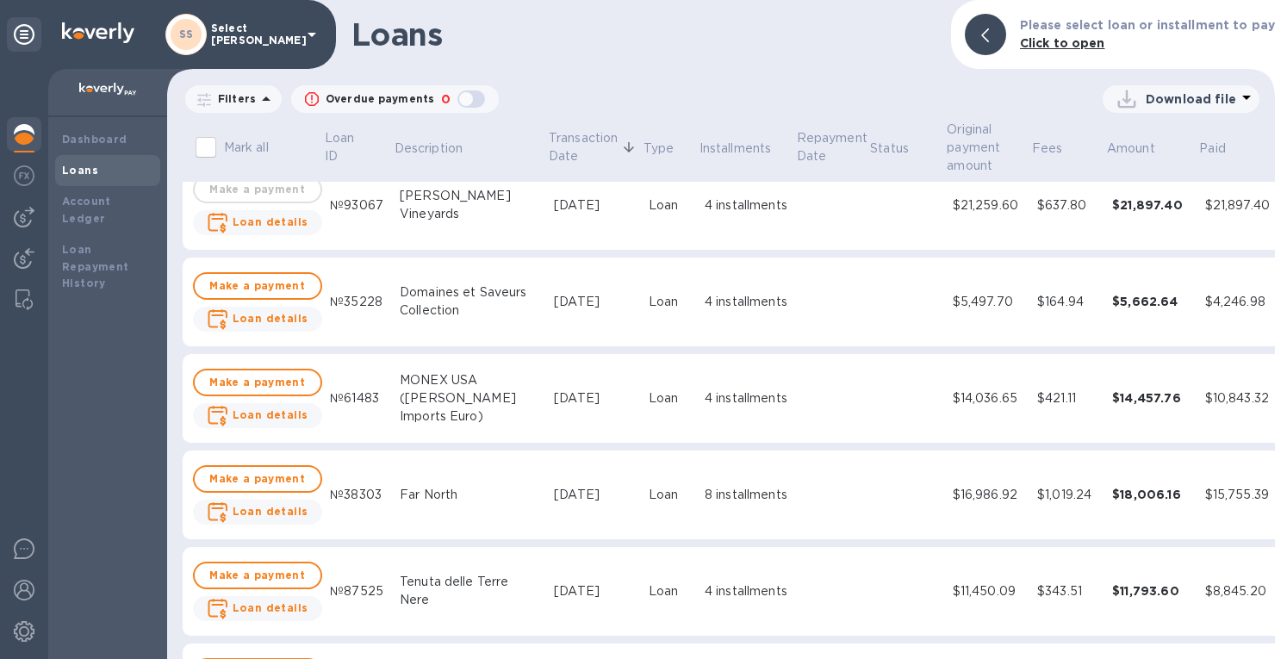
scroll to position [4135, 0]
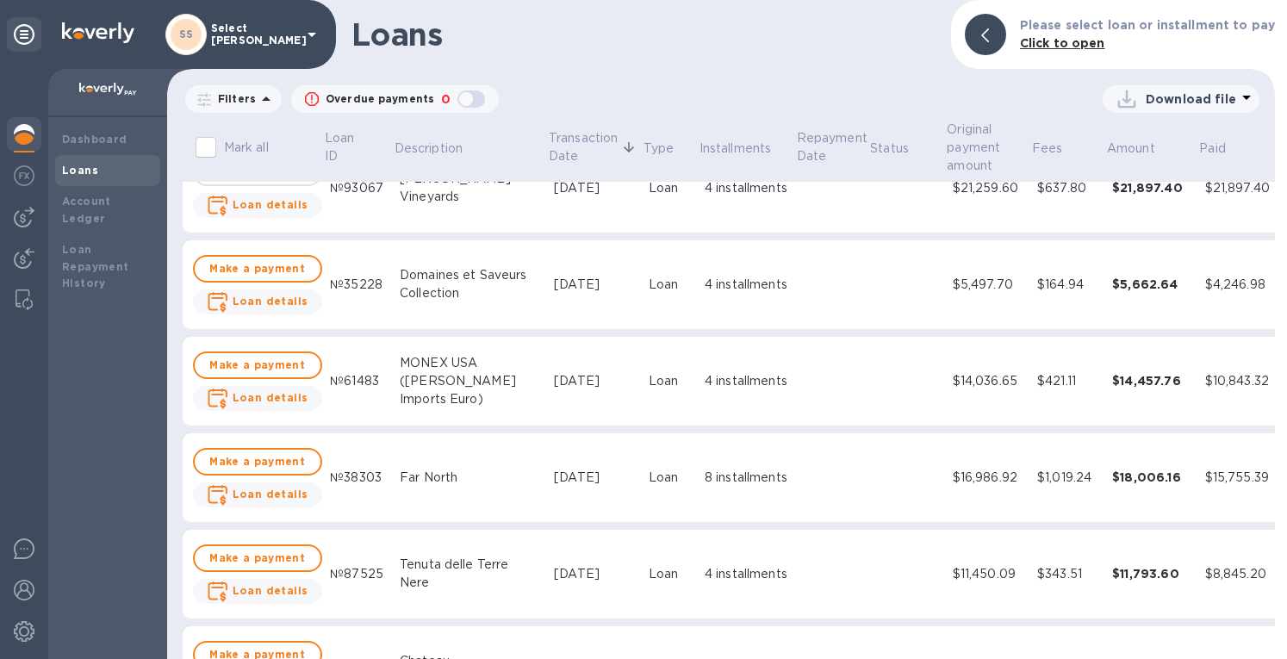
click at [966, 383] on div "$14,036.65" at bounding box center [988, 381] width 71 height 18
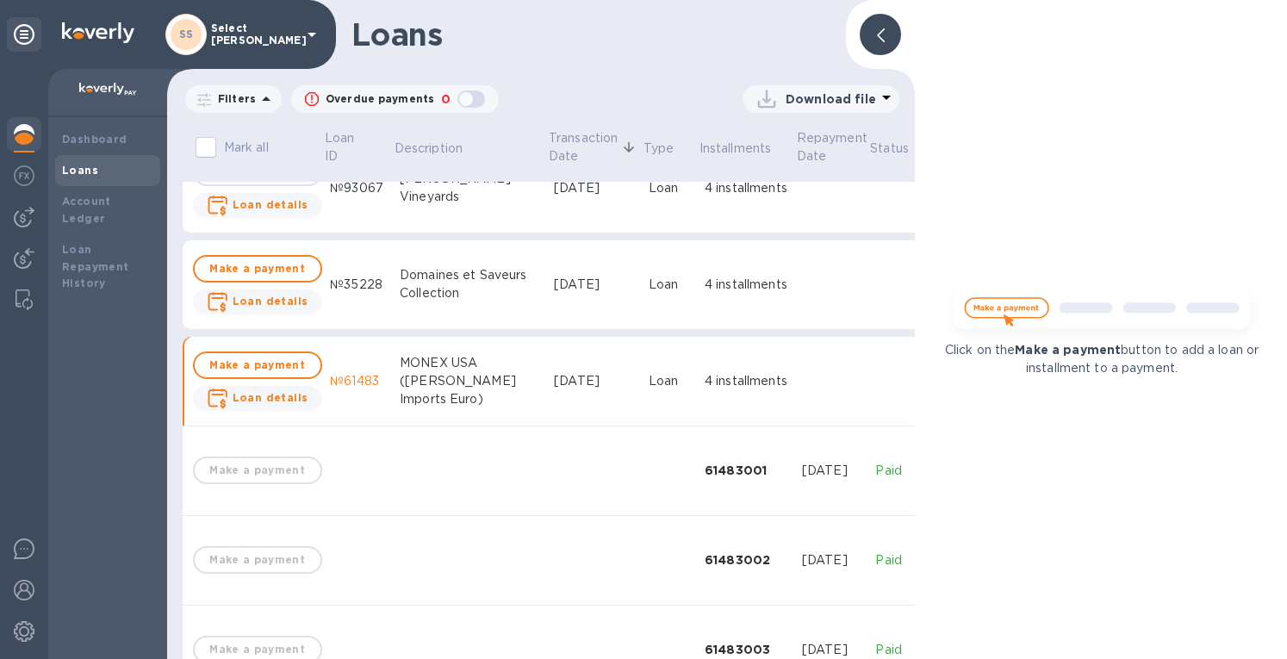
click at [887, 33] on div at bounding box center [880, 34] width 41 height 41
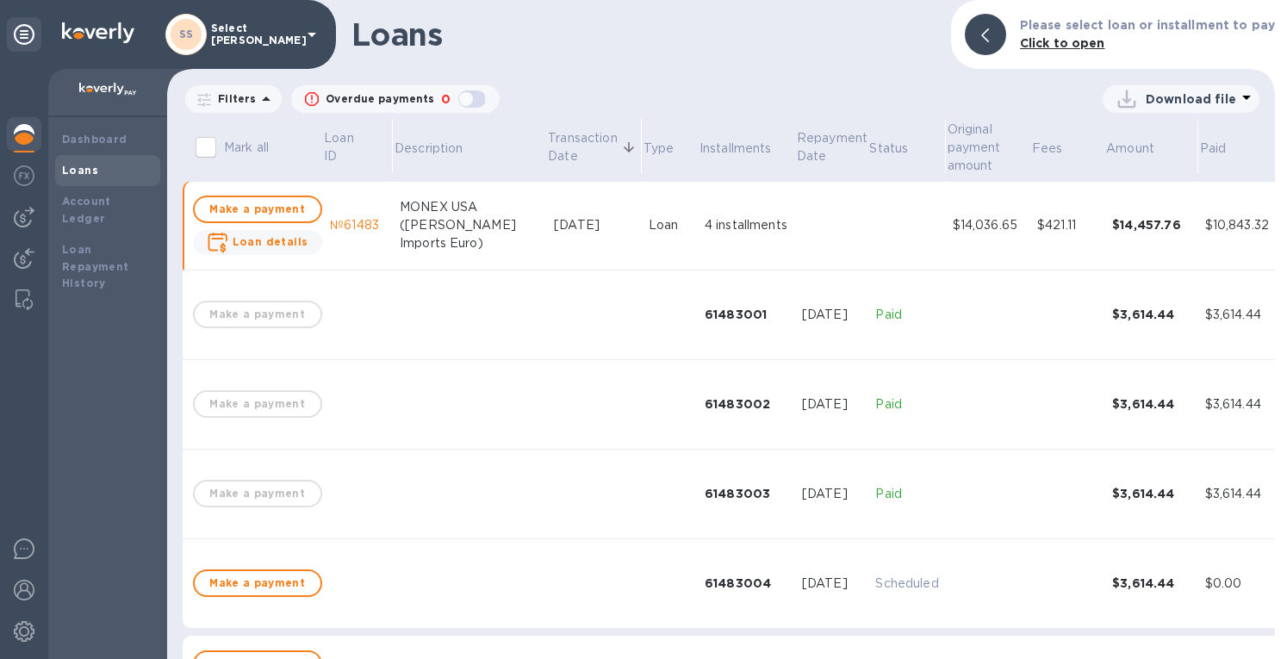
scroll to position [4308, 0]
